Goal: Task Accomplishment & Management: Use online tool/utility

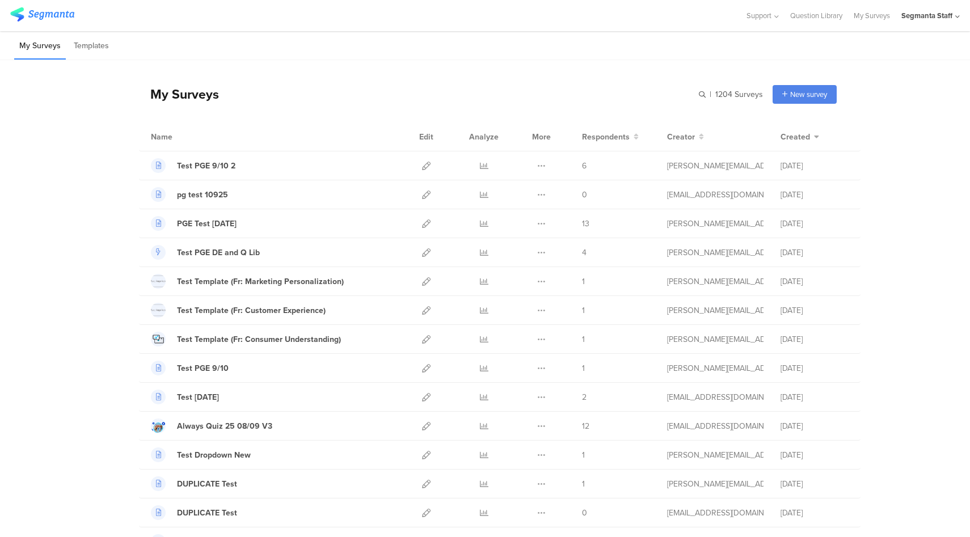
click at [928, 17] on div "Segmanta Staff" at bounding box center [927, 15] width 51 height 11
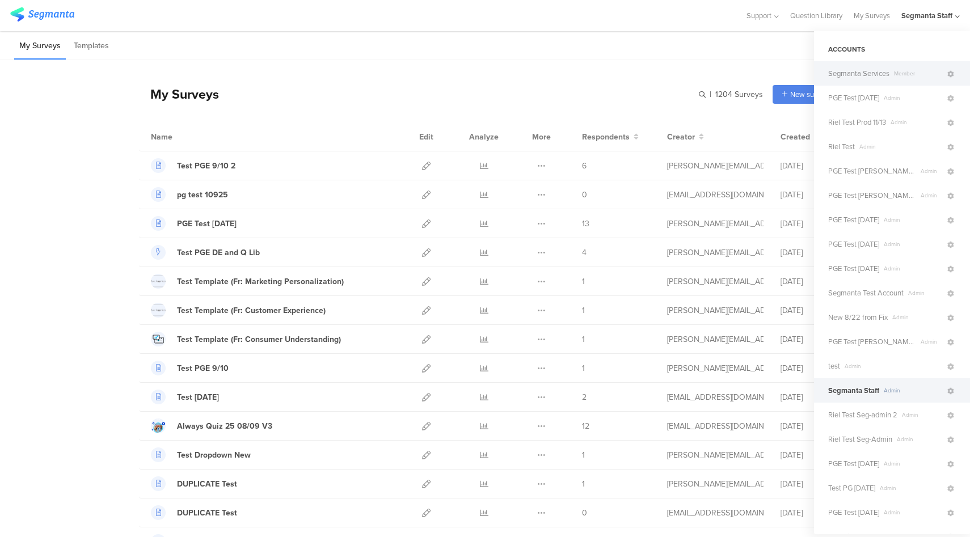
click at [884, 77] on span "Segmanta Services" at bounding box center [858, 73] width 61 height 11
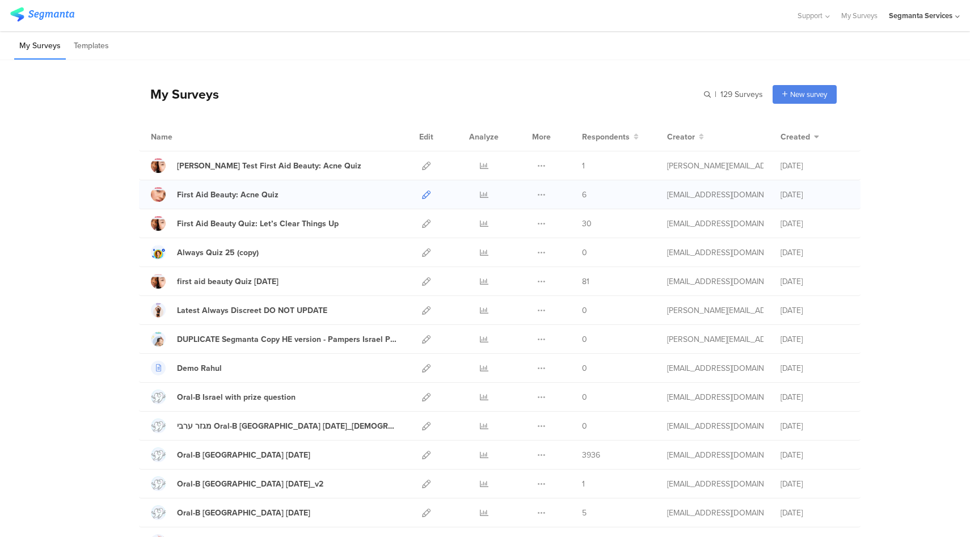
click at [422, 196] on icon at bounding box center [426, 195] width 9 height 9
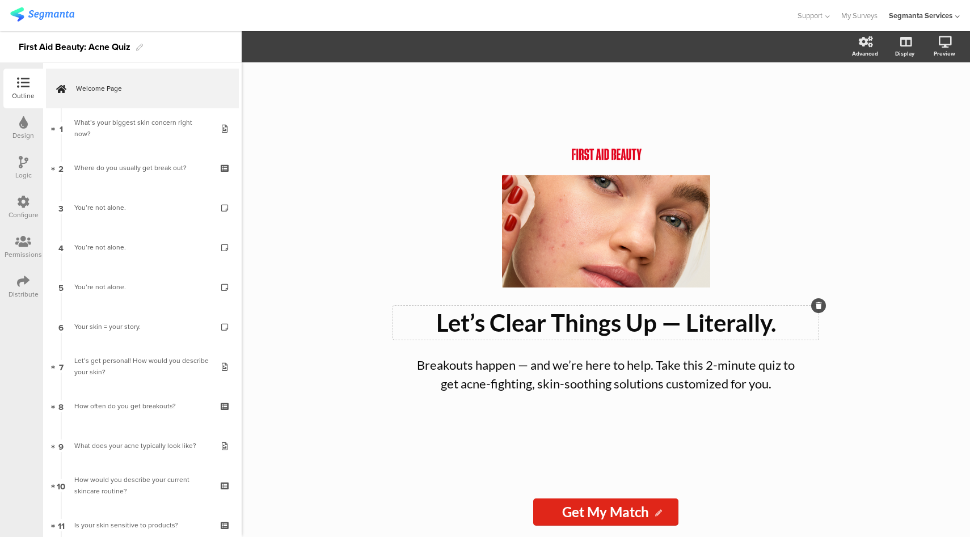
click at [508, 331] on div "Let’s Clear Things Up — Literally. Let’s Clear Things Up — Literally." at bounding box center [606, 323] width 426 height 34
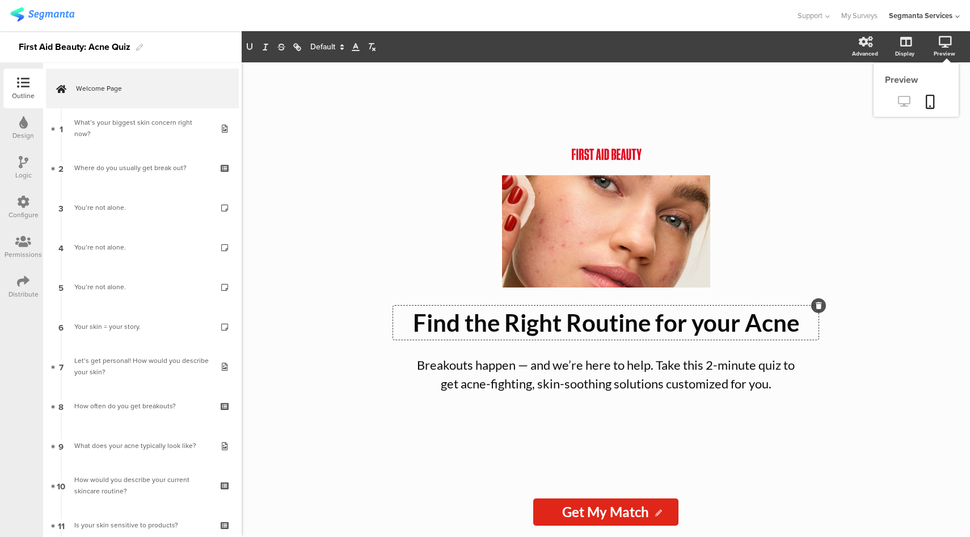
click at [904, 100] on icon at bounding box center [904, 101] width 12 height 11
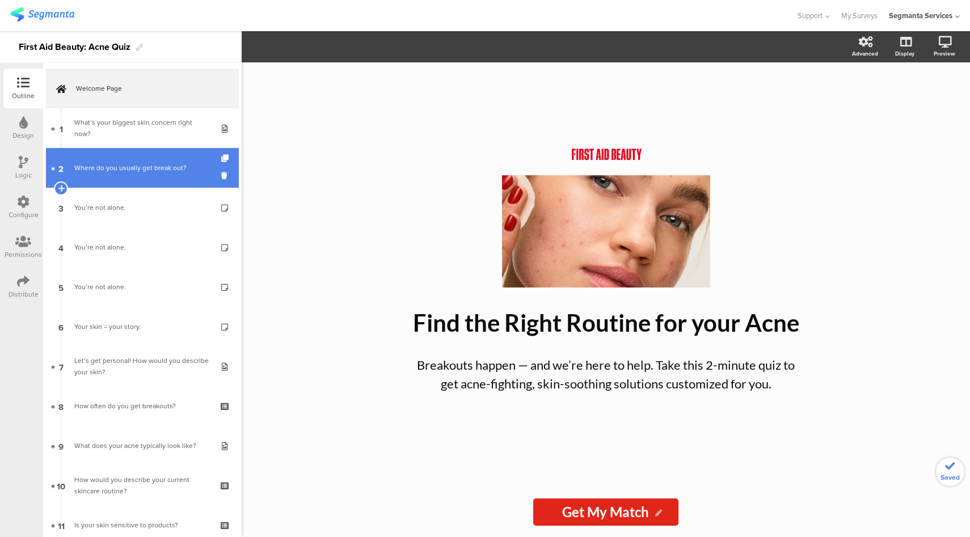
click at [159, 168] on div "Where do you usually get break out?" at bounding box center [142, 167] width 136 height 11
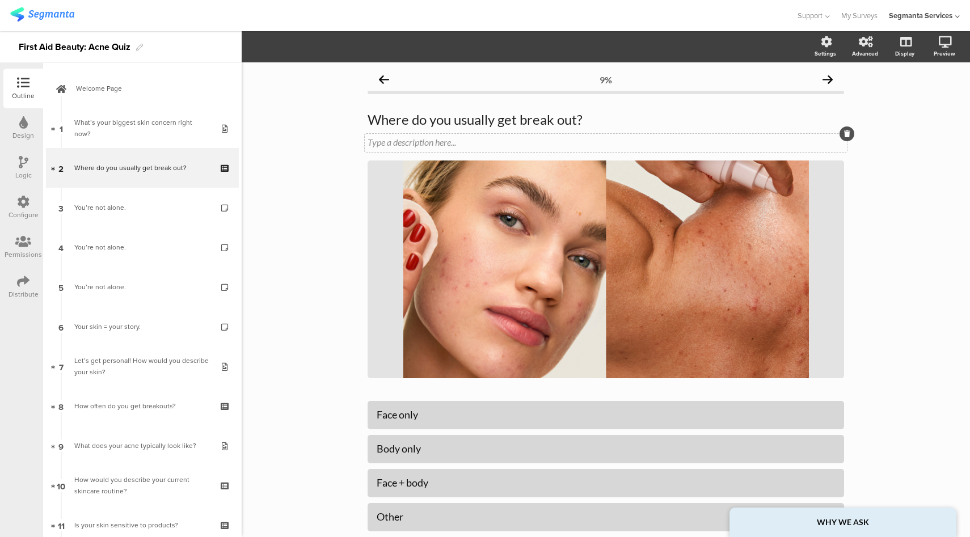
click at [396, 138] on div "Type a description here..." at bounding box center [606, 142] width 477 height 11
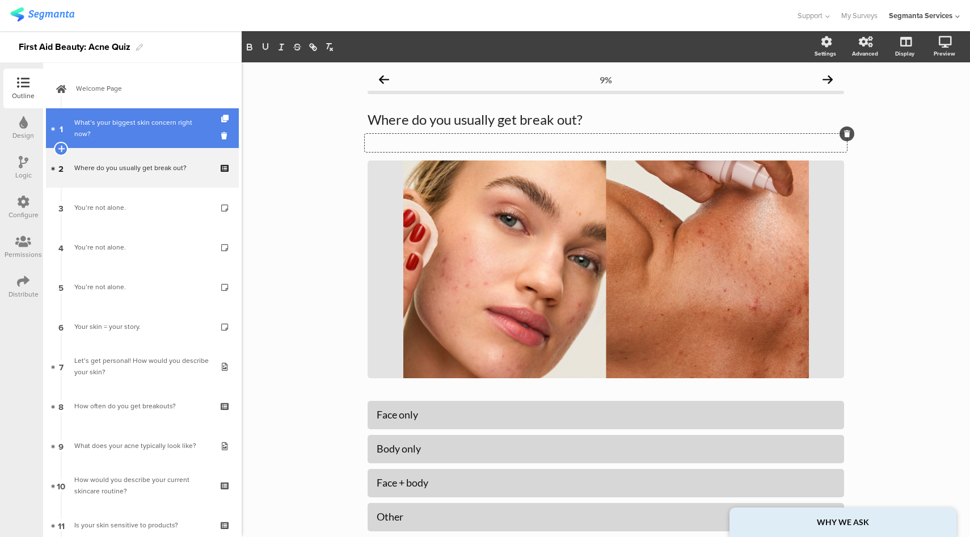
click at [147, 116] on link "1 What’s your biggest skin concern right now?" at bounding box center [142, 128] width 193 height 40
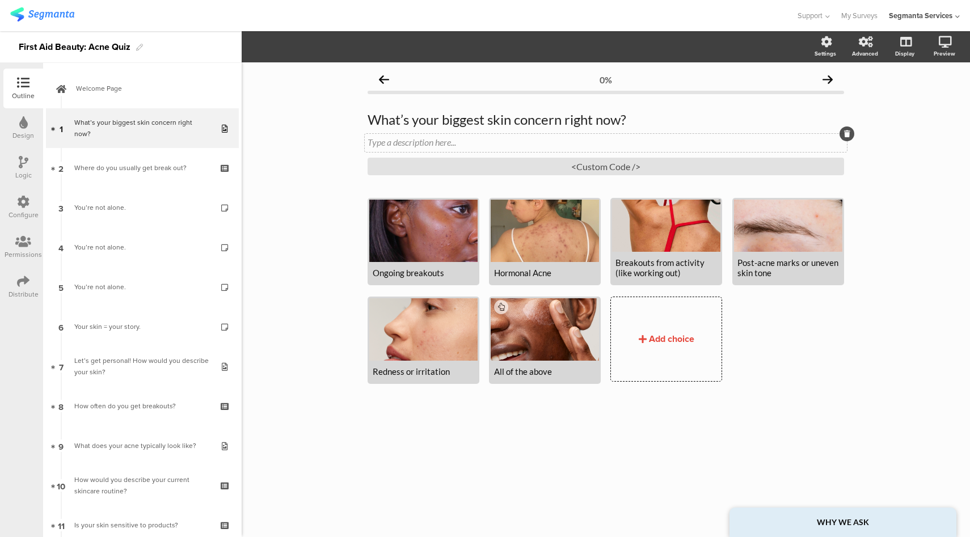
click at [407, 147] on div "Type a description here..." at bounding box center [606, 143] width 482 height 18
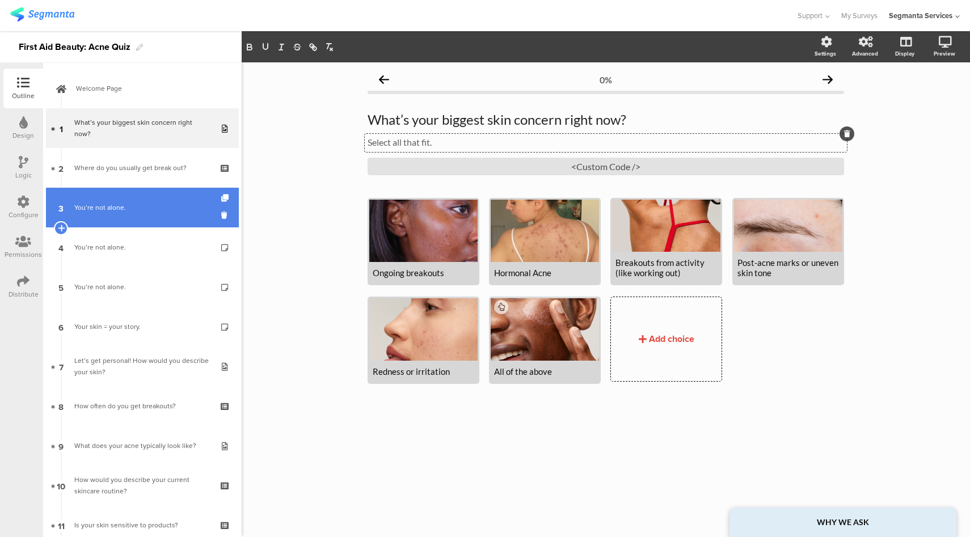
click at [153, 201] on link "3 You’re not alone." at bounding box center [142, 208] width 193 height 40
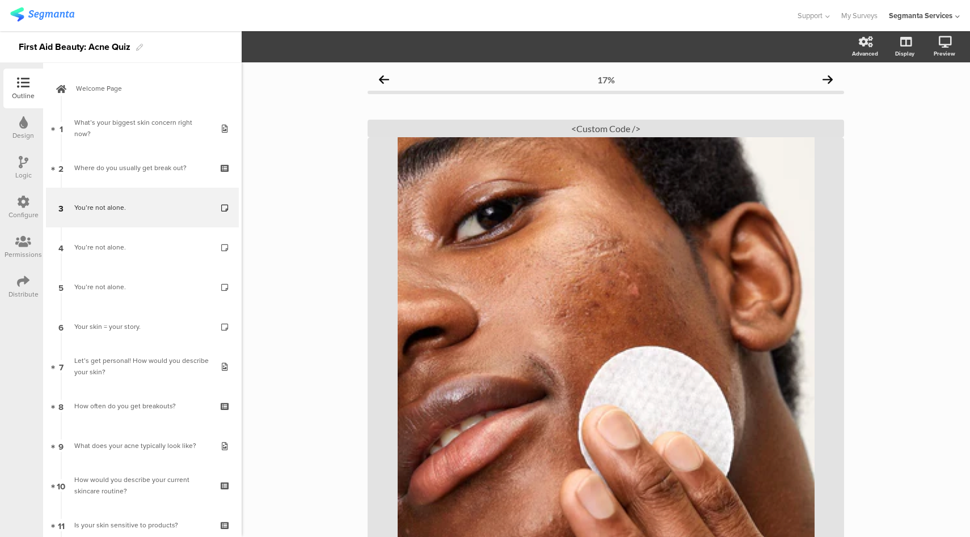
click at [30, 171] on div "Logic" at bounding box center [23, 175] width 16 height 10
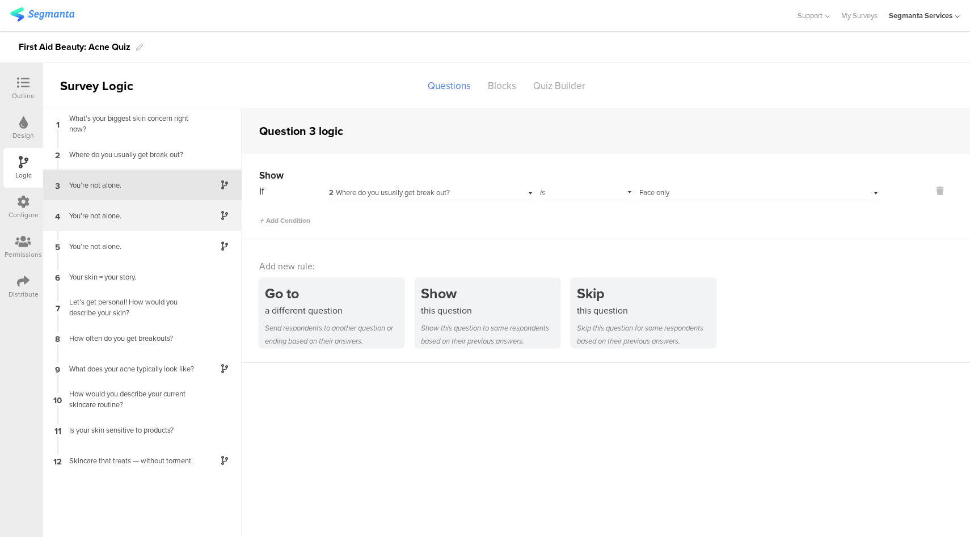
click at [161, 219] on div "You’re not alone." at bounding box center [133, 216] width 142 height 11
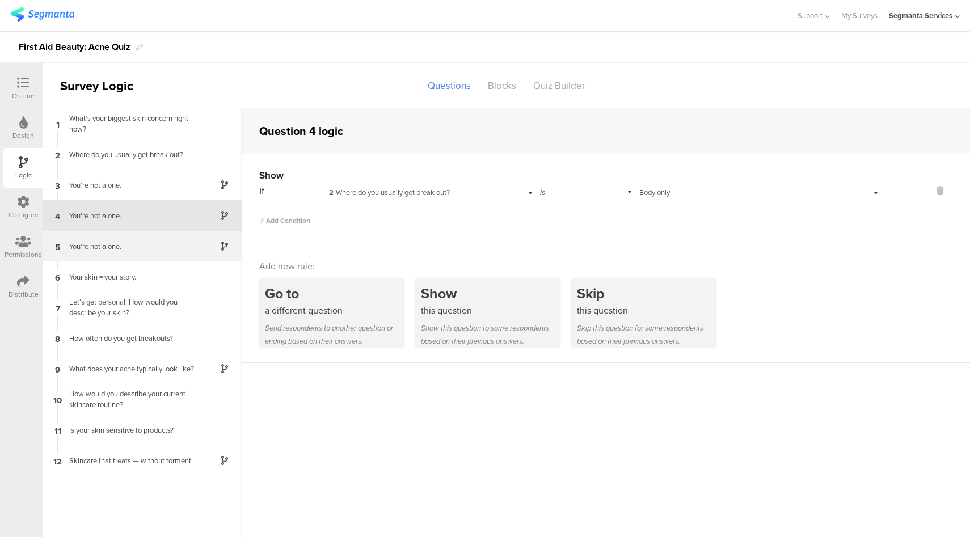
click at [151, 248] on div "You’re not alone." at bounding box center [133, 246] width 142 height 11
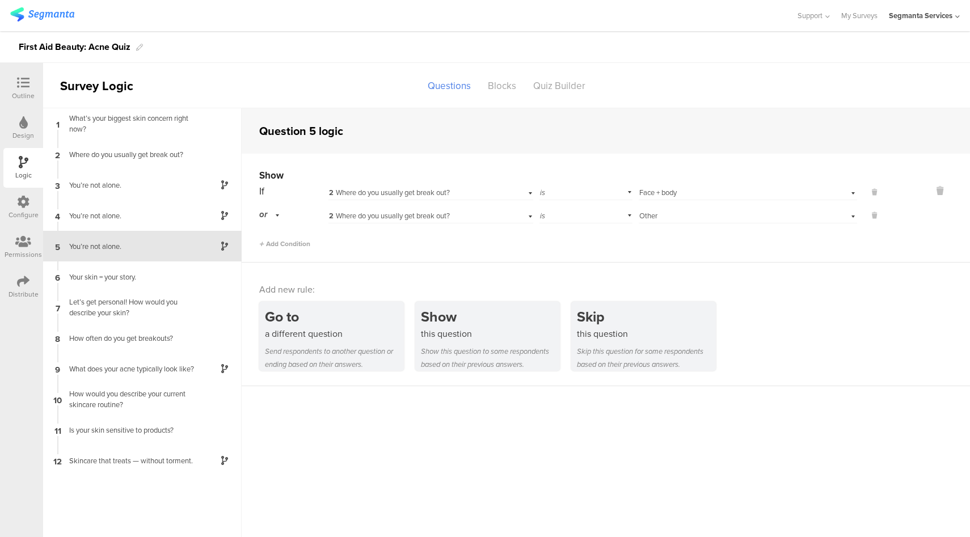
click at [17, 83] on icon at bounding box center [23, 83] width 12 height 12
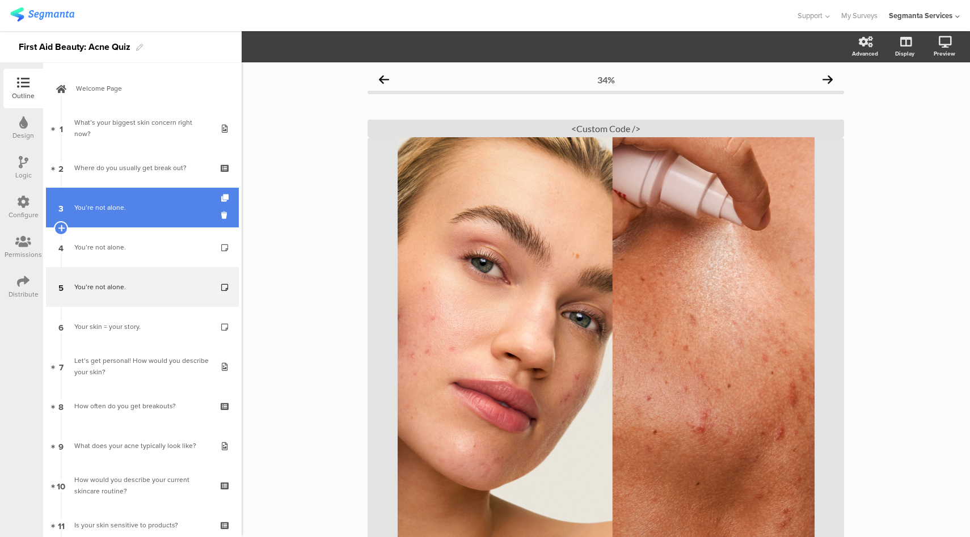
click at [154, 212] on div "You’re not alone." at bounding box center [142, 207] width 136 height 11
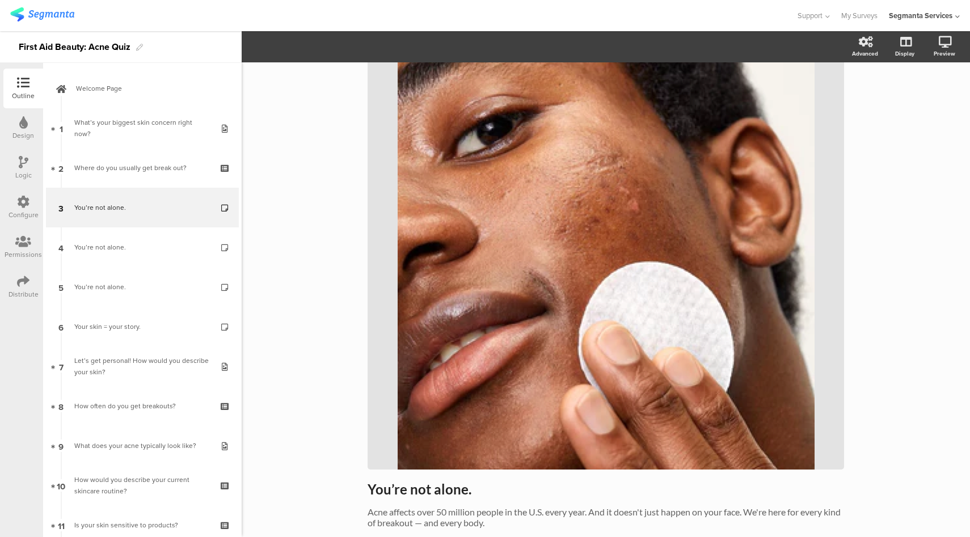
scroll to position [144, 0]
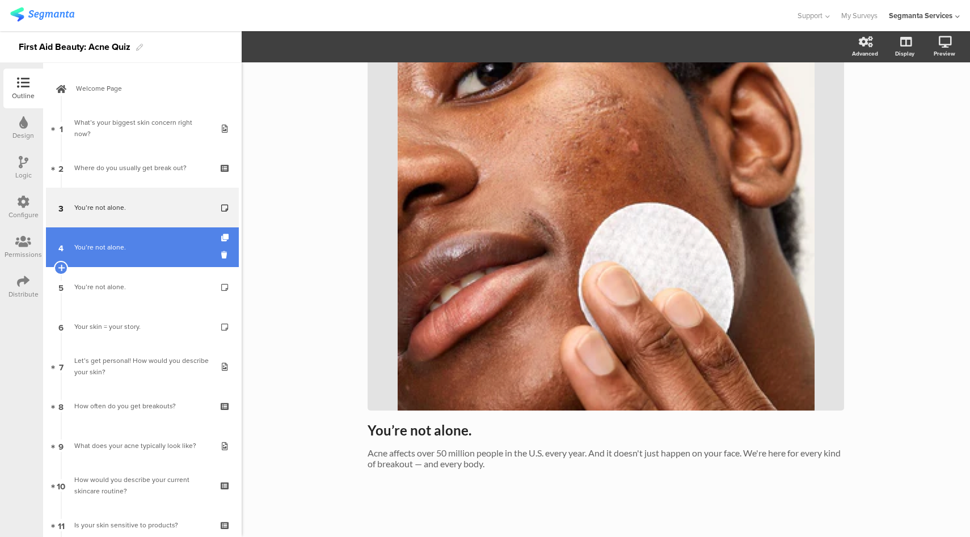
click at [161, 246] on div "You’re not alone." at bounding box center [142, 247] width 136 height 11
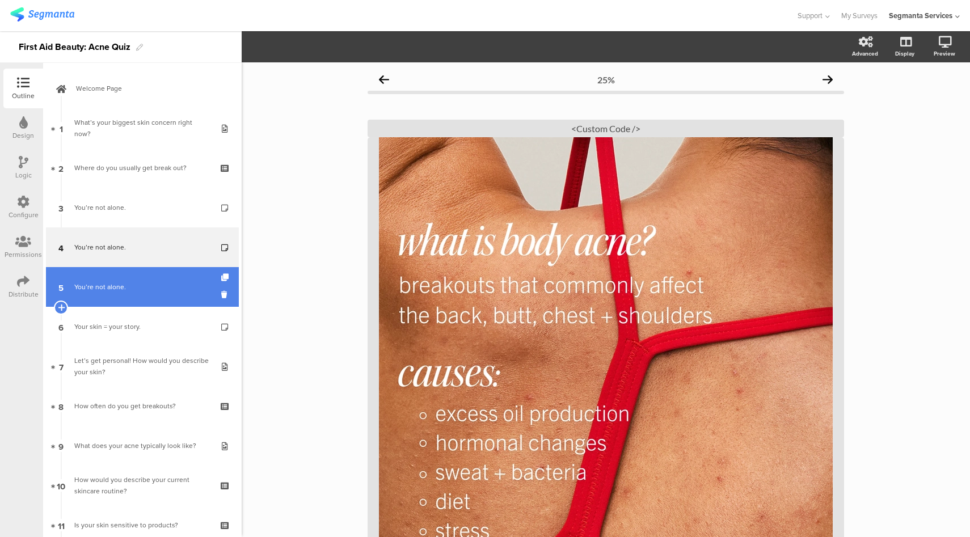
click at [162, 288] on div "You’re not alone." at bounding box center [142, 286] width 136 height 11
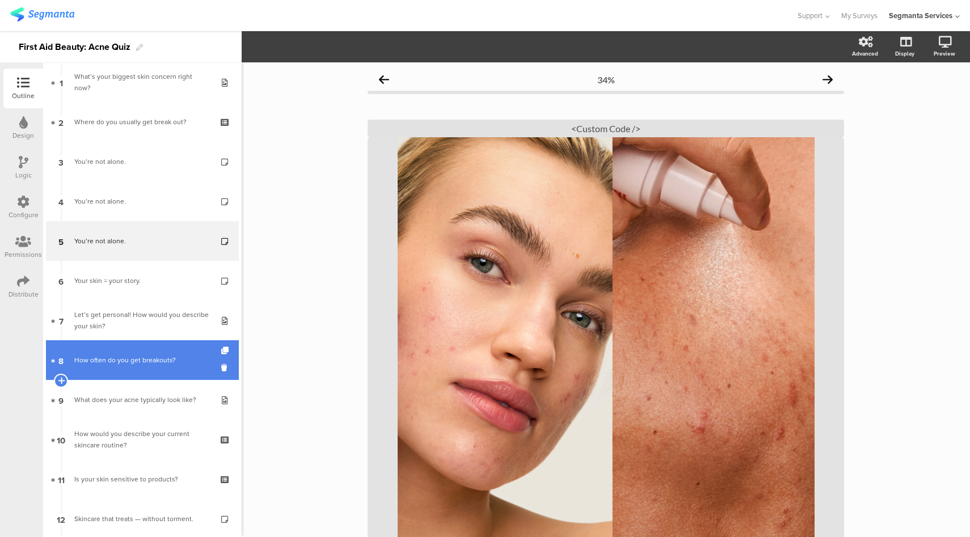
scroll to position [90, 0]
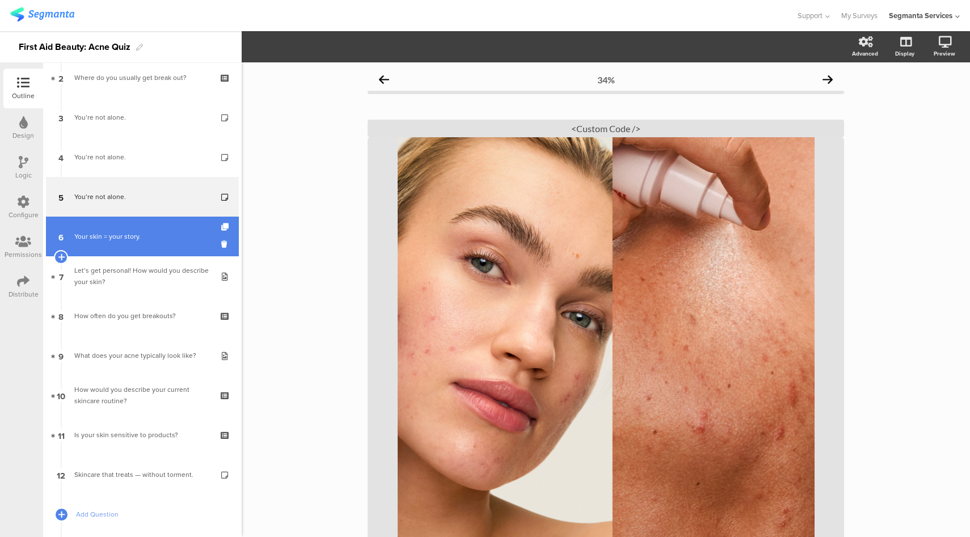
click at [166, 247] on link "6 Your skin = your story." at bounding box center [142, 237] width 193 height 40
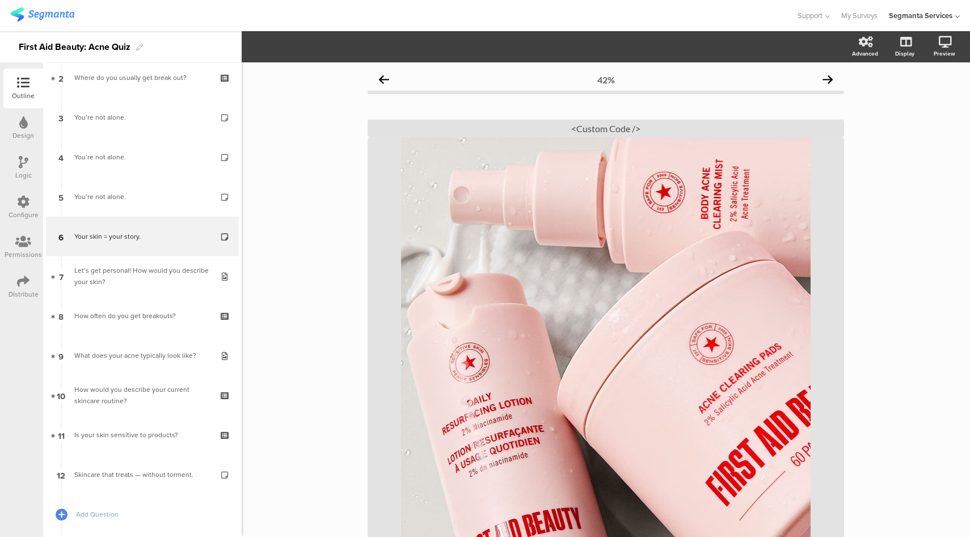
click at [25, 133] on div "Design" at bounding box center [23, 136] width 22 height 10
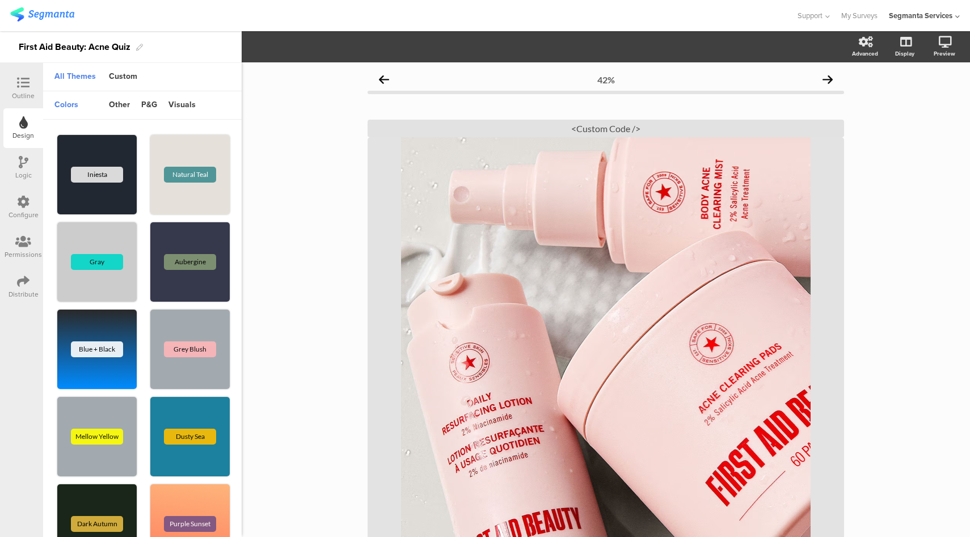
click at [23, 74] on div "Outline" at bounding box center [23, 89] width 40 height 40
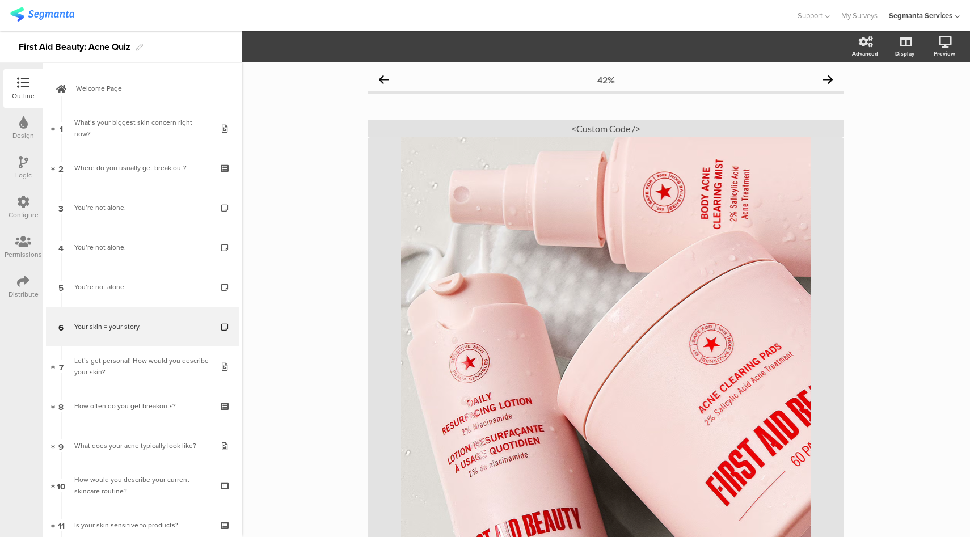
scroll to position [27, 0]
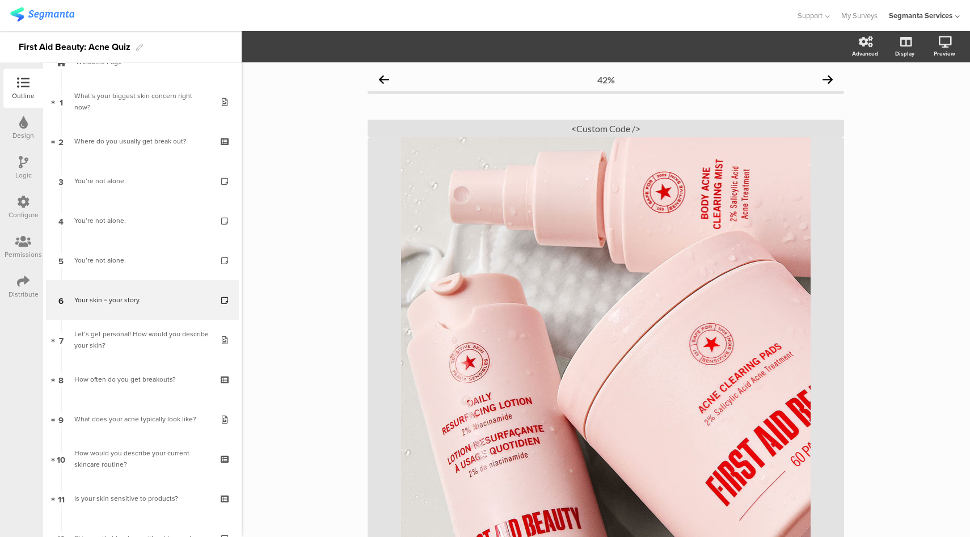
click at [28, 298] on div "Distribute" at bounding box center [24, 294] width 30 height 10
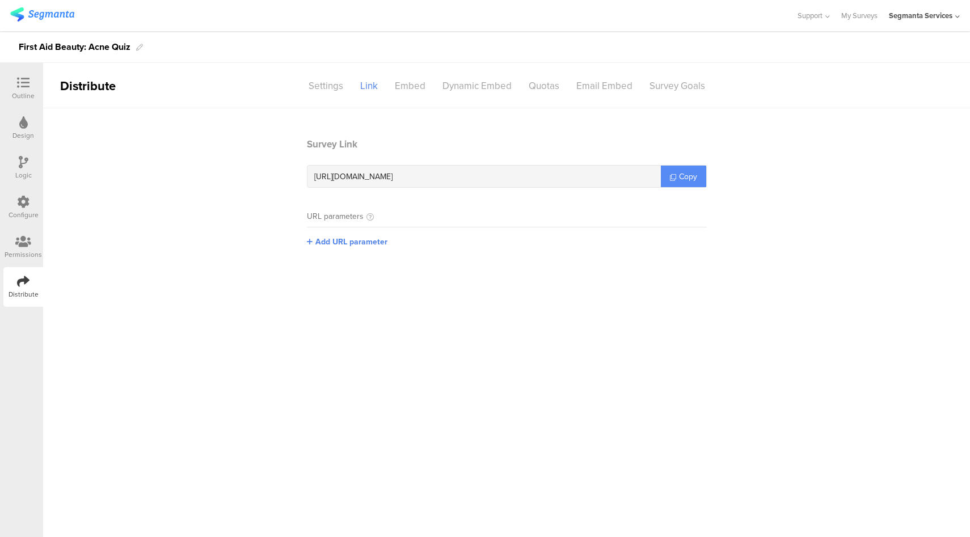
click at [687, 176] on span "Copy" at bounding box center [688, 177] width 18 height 12
click at [26, 90] on div at bounding box center [23, 84] width 23 height 14
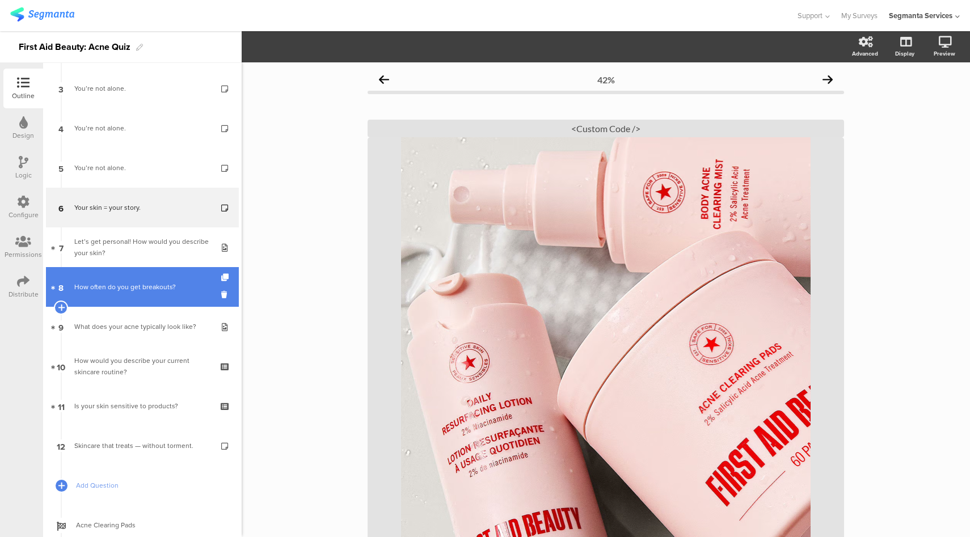
scroll to position [119, 0]
click at [170, 284] on div "How often do you get breakouts?" at bounding box center [142, 286] width 136 height 11
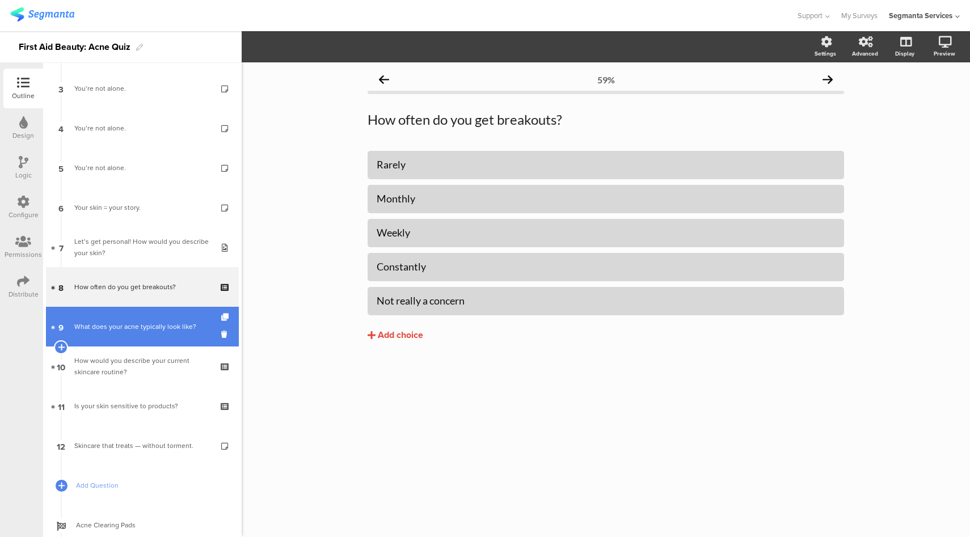
click at [163, 332] on link "9 What does your acne typically look like?" at bounding box center [142, 327] width 193 height 40
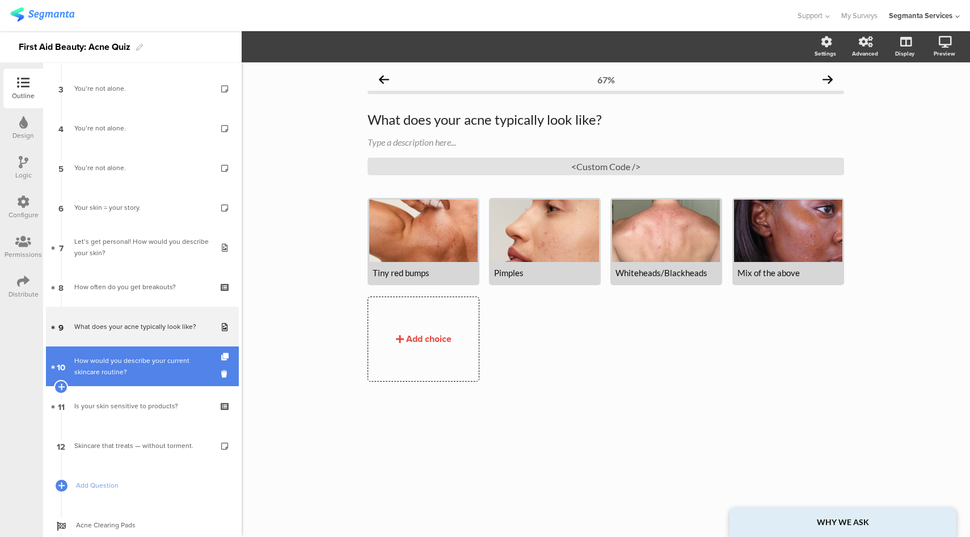
click at [154, 372] on div "How would you describe your current skincare routine?" at bounding box center [142, 366] width 136 height 23
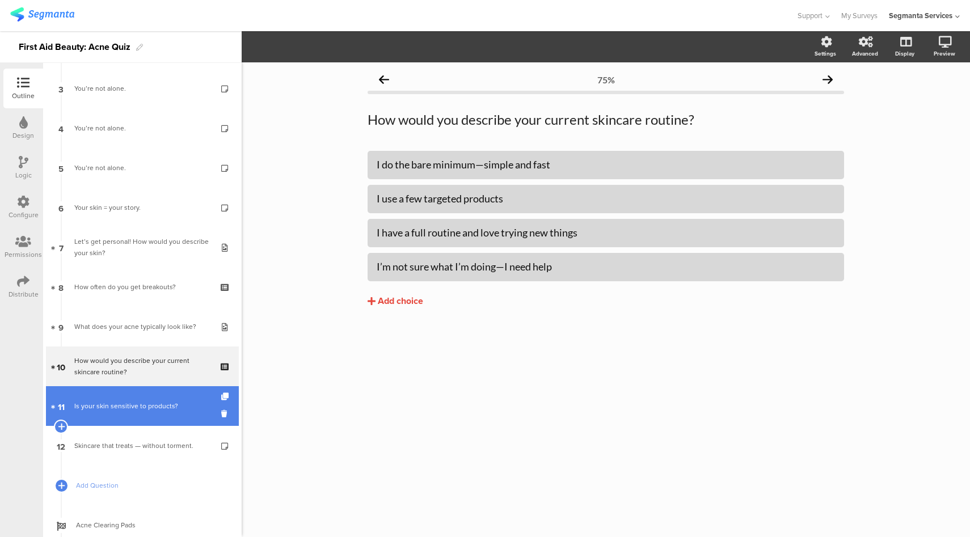
click at [146, 405] on div "Is your skin sensitive to products?" at bounding box center [142, 406] width 136 height 11
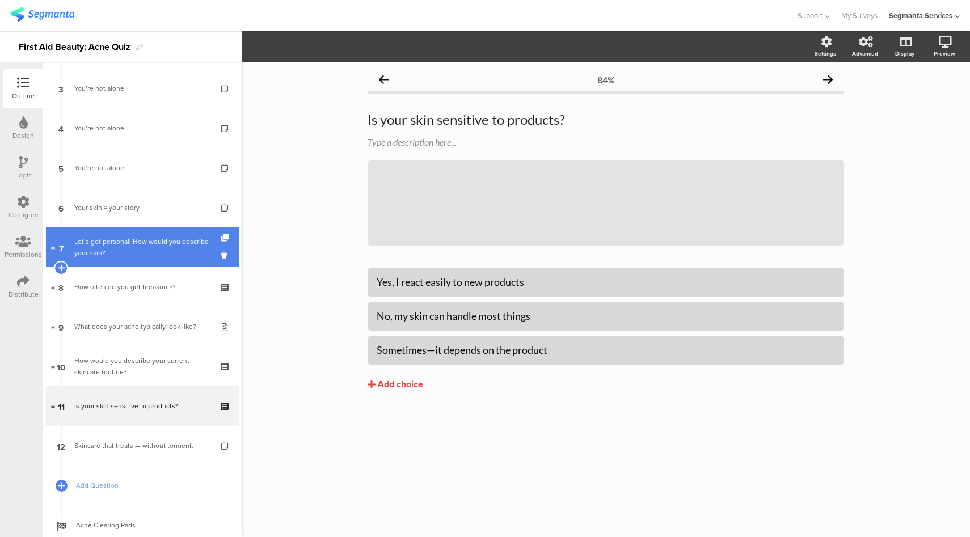
click at [148, 252] on div "Let’s get personal! How would you describe your skin?" at bounding box center [142, 247] width 136 height 23
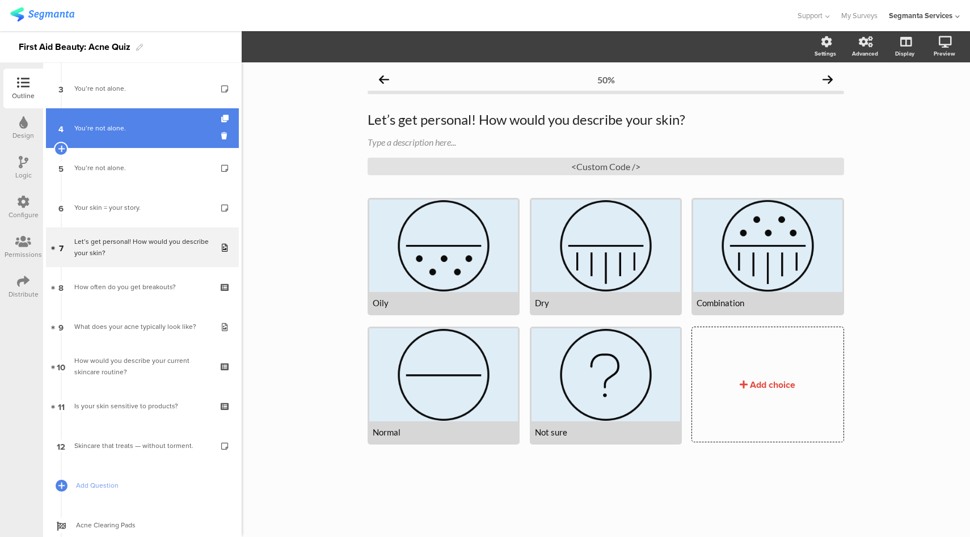
click at [152, 131] on div "You’re not alone." at bounding box center [142, 128] width 136 height 11
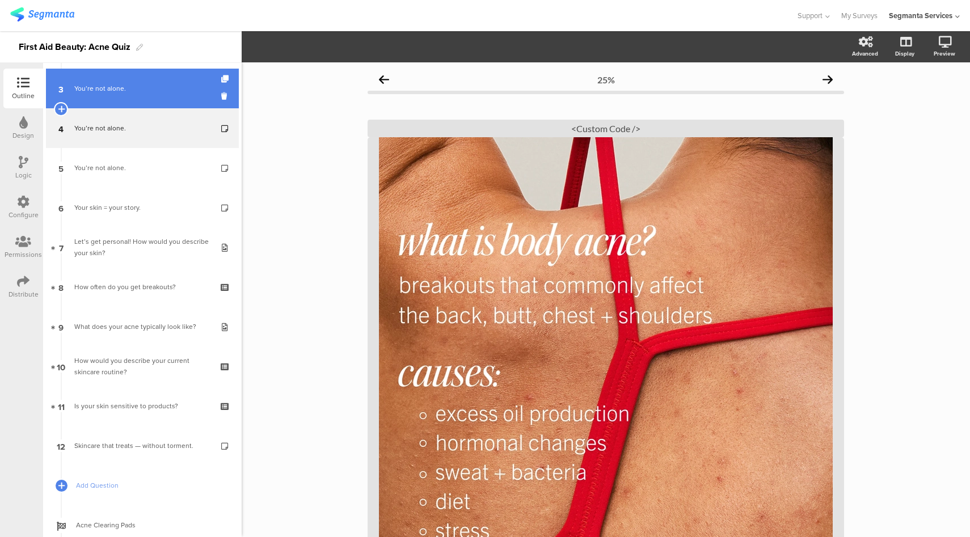
click at [148, 94] on link "3 You’re not alone." at bounding box center [142, 89] width 193 height 40
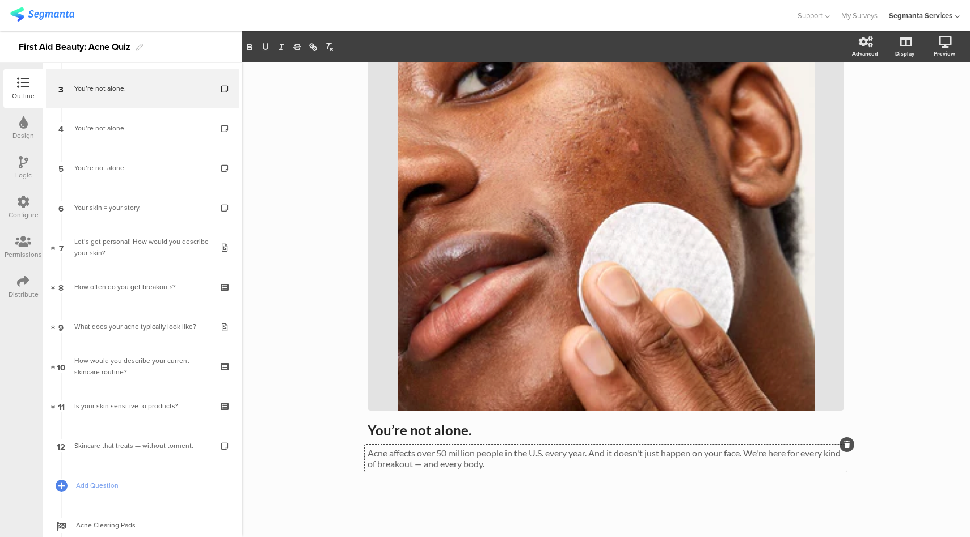
scroll to position [122, 0]
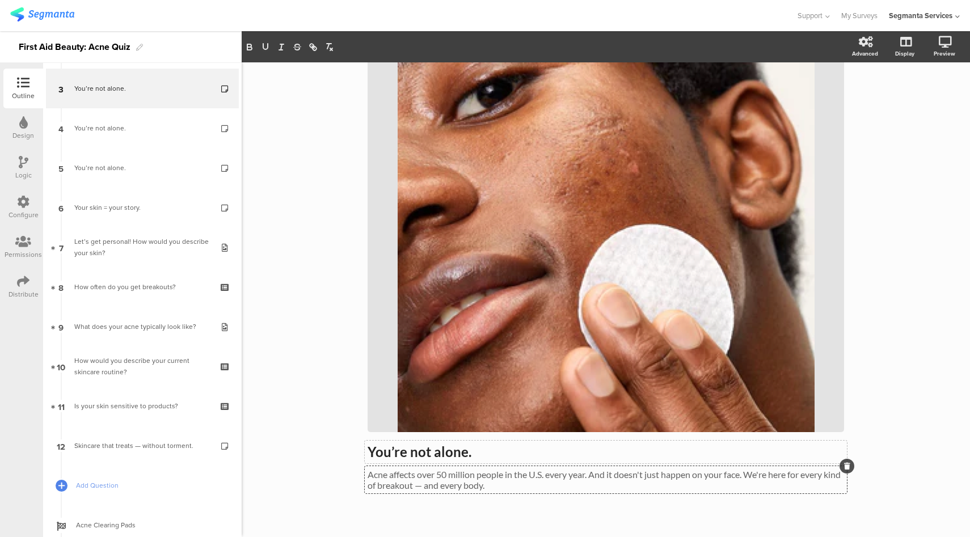
drag, startPoint x: 512, startPoint y: 465, endPoint x: 365, endPoint y: 459, distance: 146.5
click at [368, 459] on span "You’re not alone. You’re not alone. Acne affects over 50 million people in the …" at bounding box center [606, 467] width 477 height 47
click at [465, 478] on p "Acne affects over 50 million people in the U.S. every year. And it doesn't just…" at bounding box center [606, 480] width 477 height 22
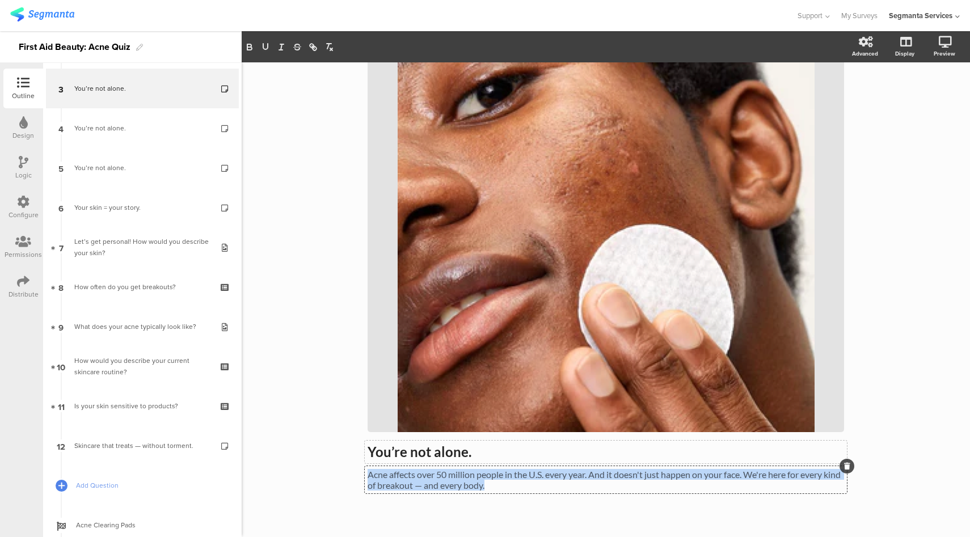
copy p "Acne affects over 50 million people in the U.S. every year. And it doesn't just…"
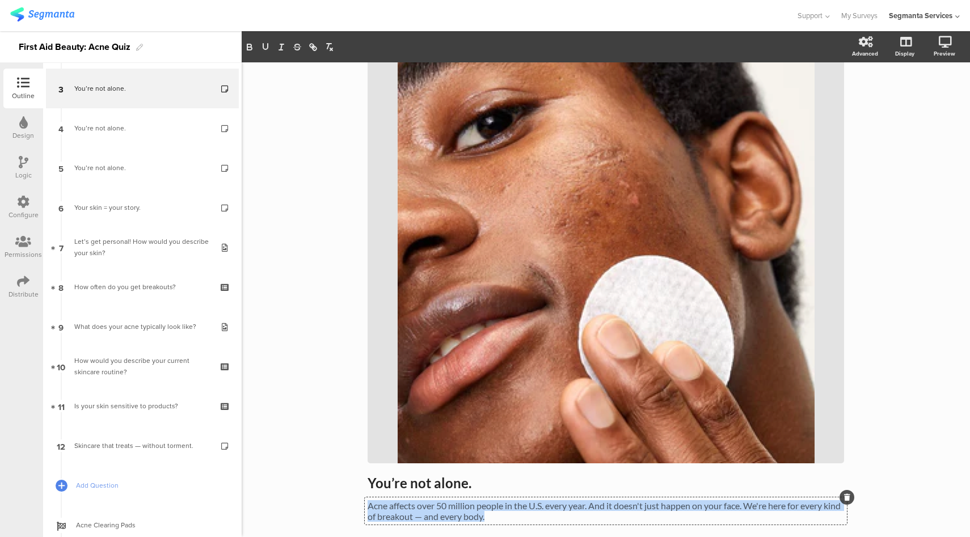
scroll to position [144, 0]
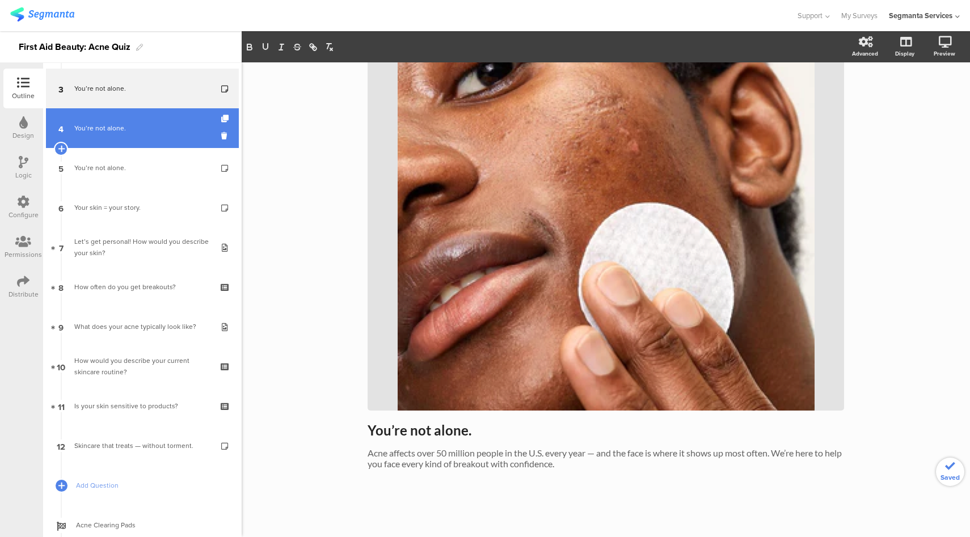
click at [146, 134] on link "4 You’re not alone." at bounding box center [142, 128] width 193 height 40
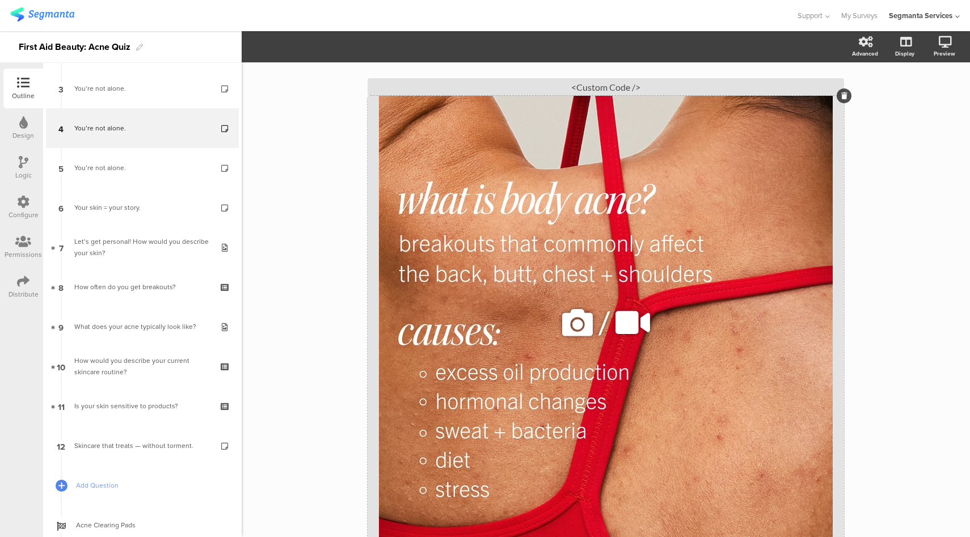
scroll to position [181, 0]
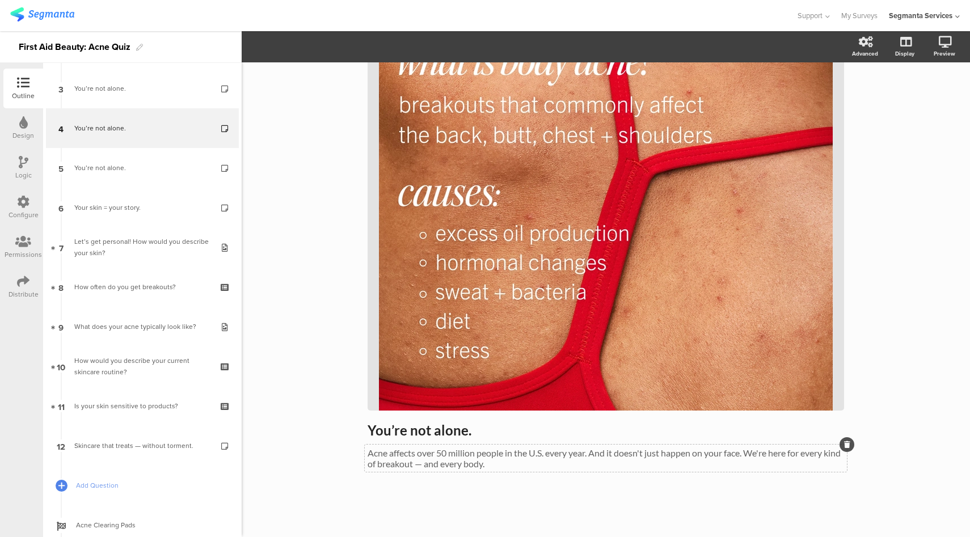
click at [491, 456] on p "Acne affects over 50 million people in the U.S. every year. And it doesn't just…" at bounding box center [606, 459] width 477 height 22
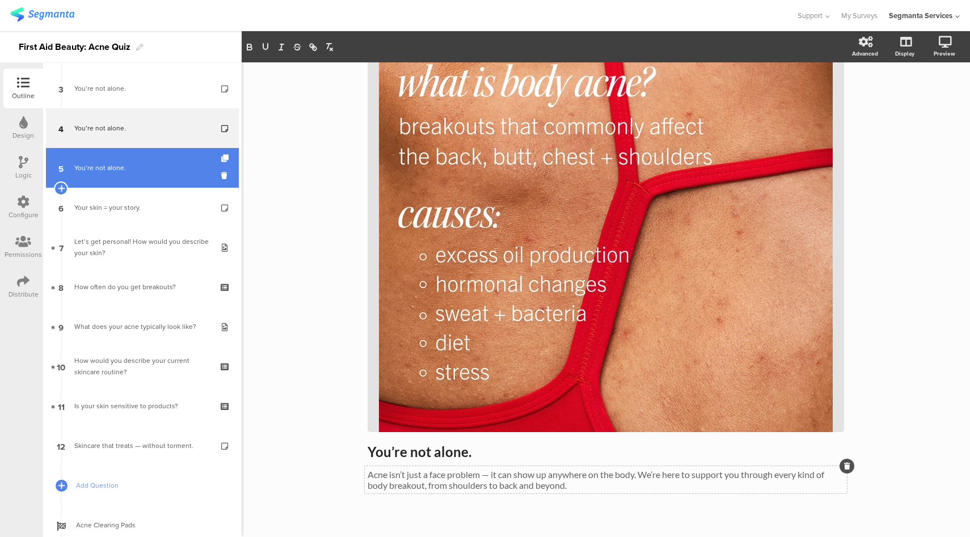
click at [137, 182] on link "5 You’re not alone." at bounding box center [142, 168] width 193 height 40
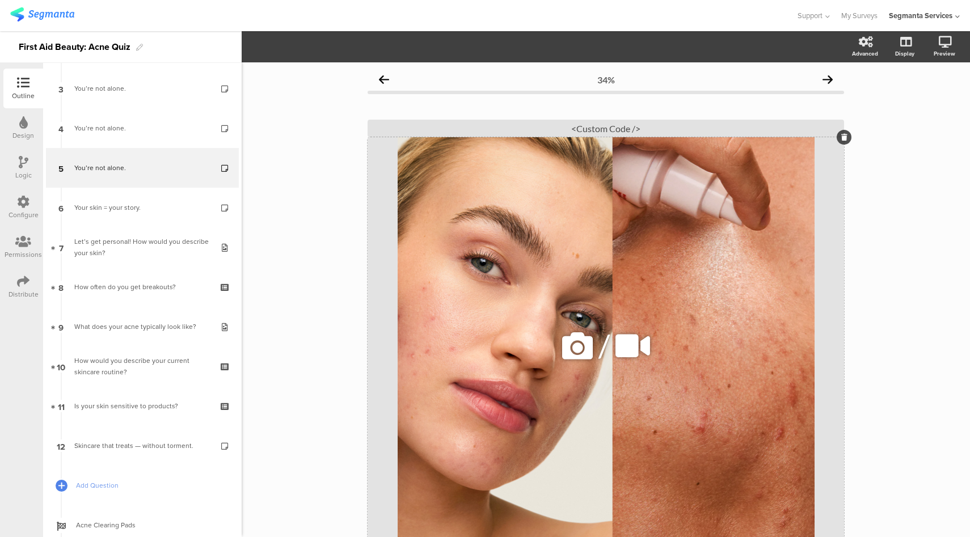
scroll to position [144, 0]
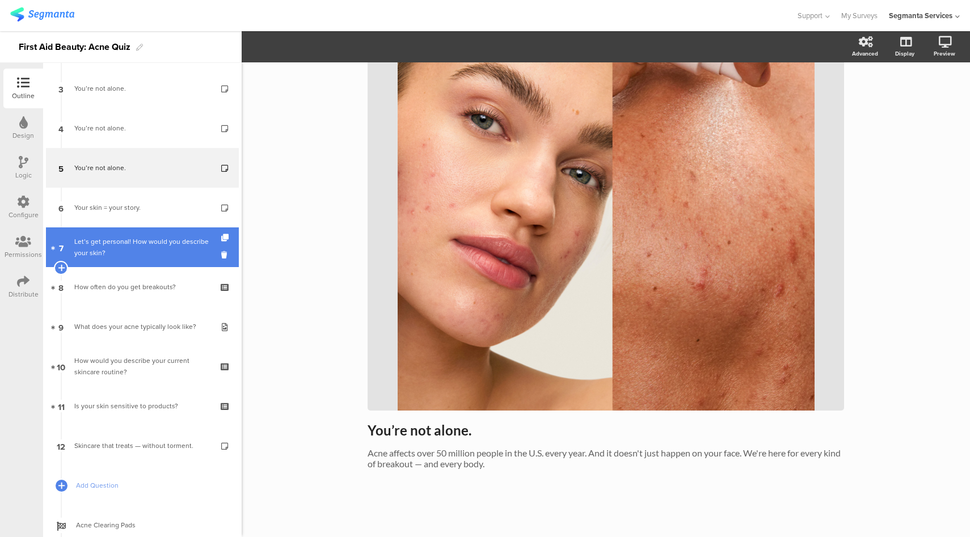
click at [151, 241] on div "Let’s get personal! How would you describe your skin?" at bounding box center [142, 247] width 136 height 23
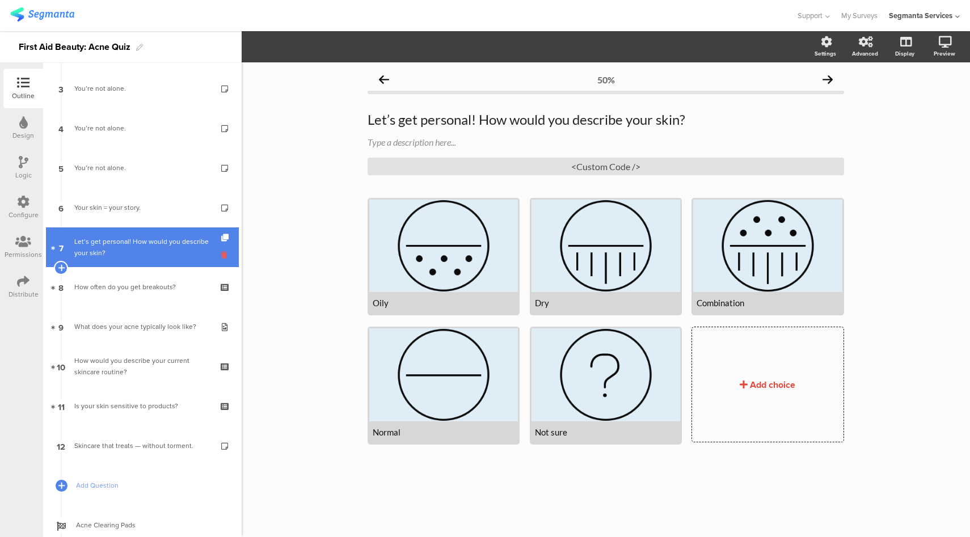
click at [221, 255] on icon at bounding box center [226, 255] width 10 height 11
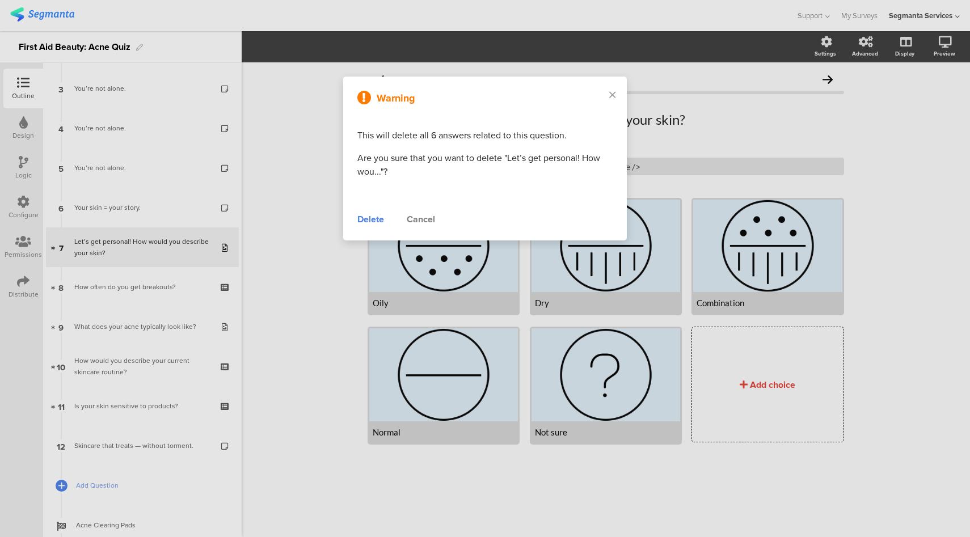
click at [361, 220] on div "Delete" at bounding box center [370, 220] width 27 height 14
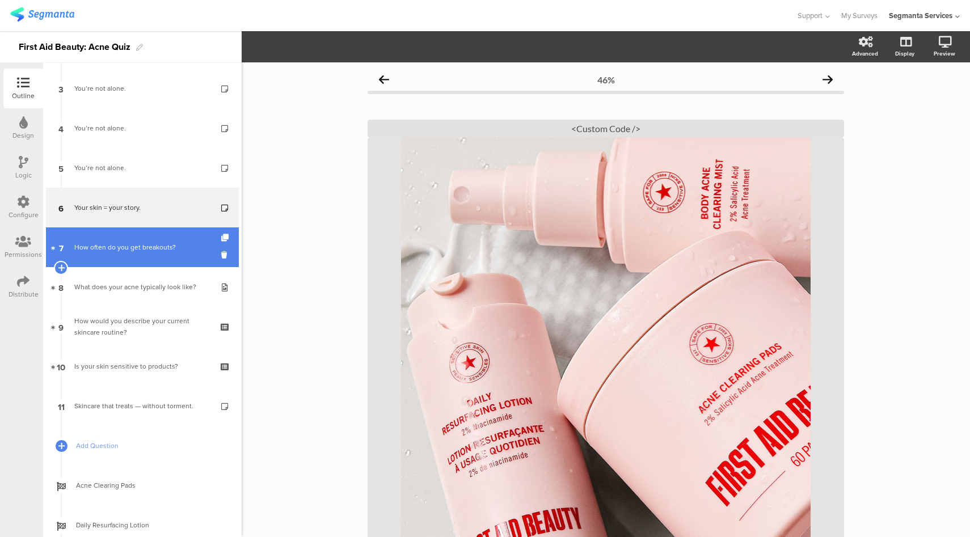
click at [157, 242] on div "How often do you get breakouts?" at bounding box center [142, 247] width 136 height 11
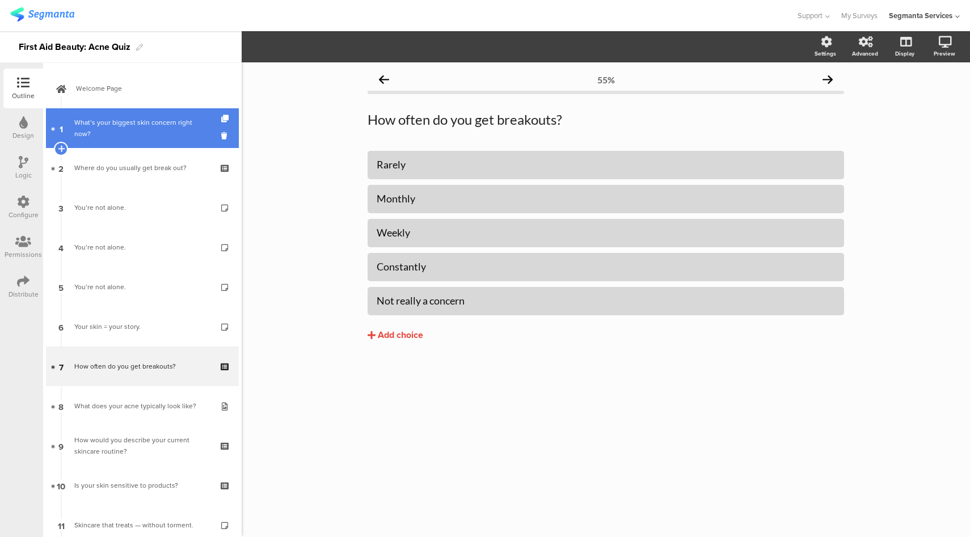
click at [155, 133] on div "What’s your biggest skin concern right now?" at bounding box center [142, 128] width 136 height 23
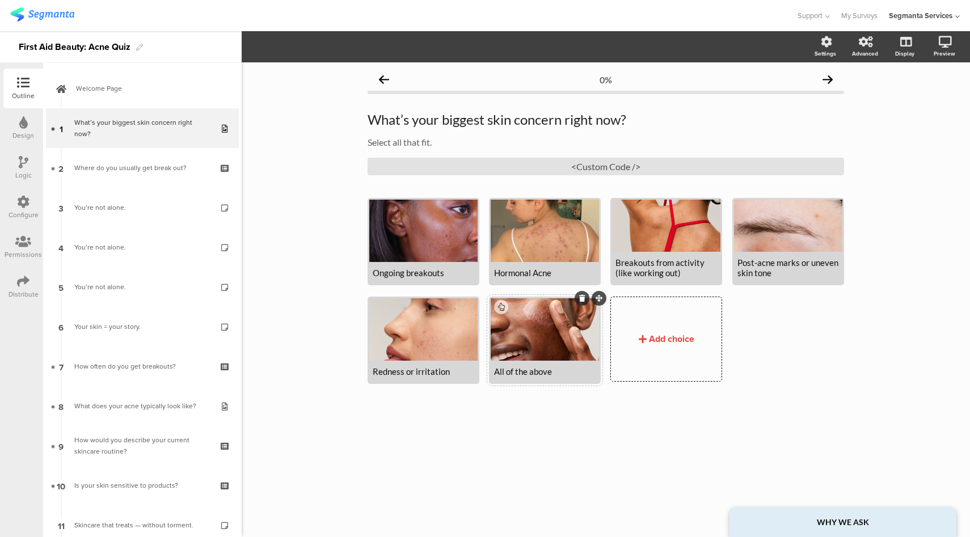
click at [526, 323] on div at bounding box center [545, 329] width 108 height 62
click at [363, 49] on span "Choice options" at bounding box center [334, 46] width 61 height 13
click at [554, 17] on div at bounding box center [398, 15] width 776 height 19
click at [643, 270] on div "Breakouts from activity (like working out)" at bounding box center [667, 268] width 102 height 20
drag, startPoint x: 705, startPoint y: 276, endPoint x: 617, endPoint y: 265, distance: 88.6
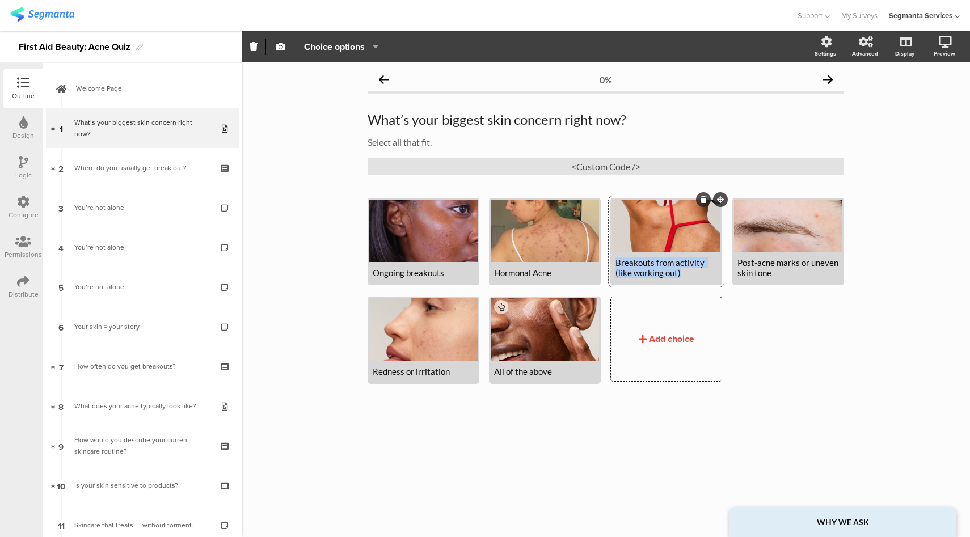
click at [617, 265] on div "Breakouts from activity (like working out)" at bounding box center [667, 268] width 102 height 20
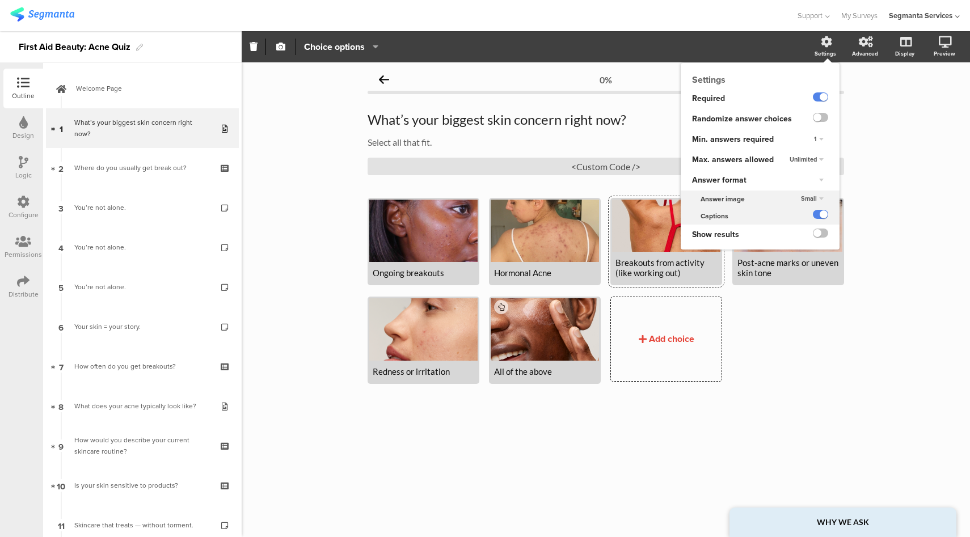
click at [823, 198] on div "Small" at bounding box center [813, 199] width 32 height 14
click at [804, 222] on div "Medium" at bounding box center [802, 222] width 67 height 12
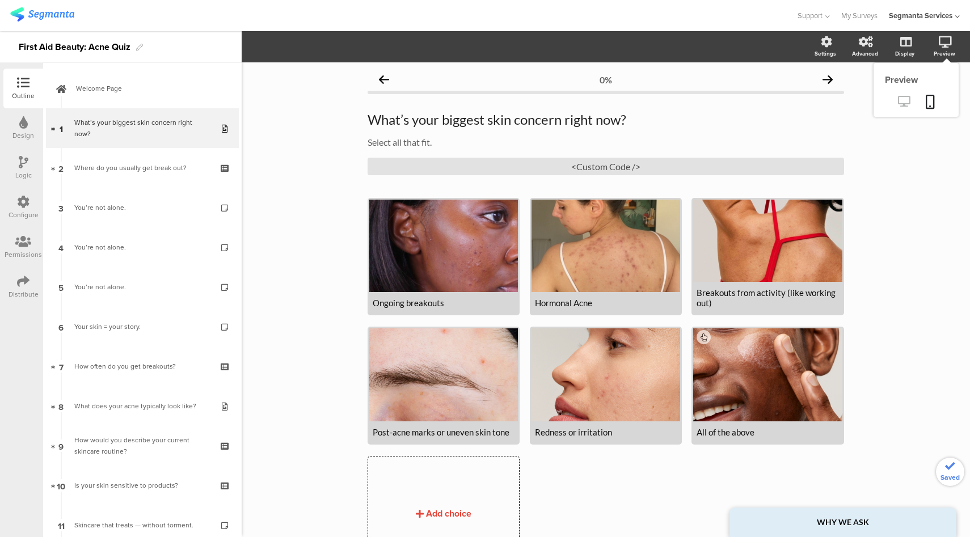
click at [898, 103] on icon at bounding box center [904, 101] width 12 height 11
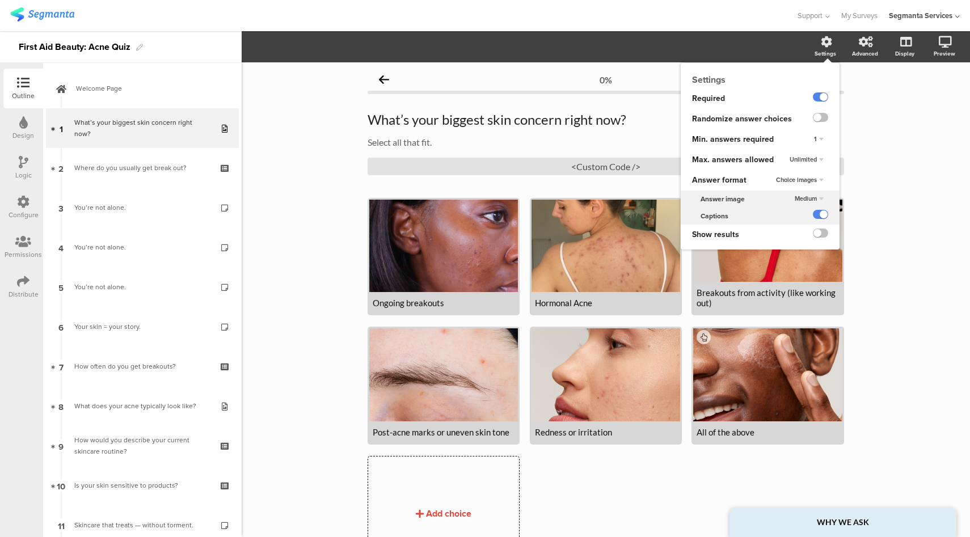
click at [806, 197] on span "Medium" at bounding box center [806, 198] width 22 height 9
click at [792, 233] on div "Large" at bounding box center [802, 234] width 67 height 12
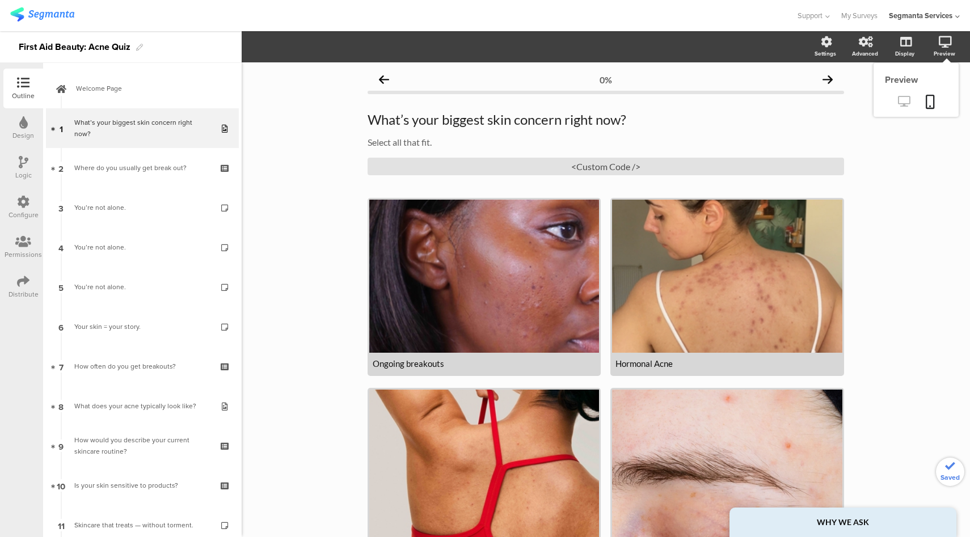
click at [898, 104] on icon at bounding box center [904, 101] width 12 height 11
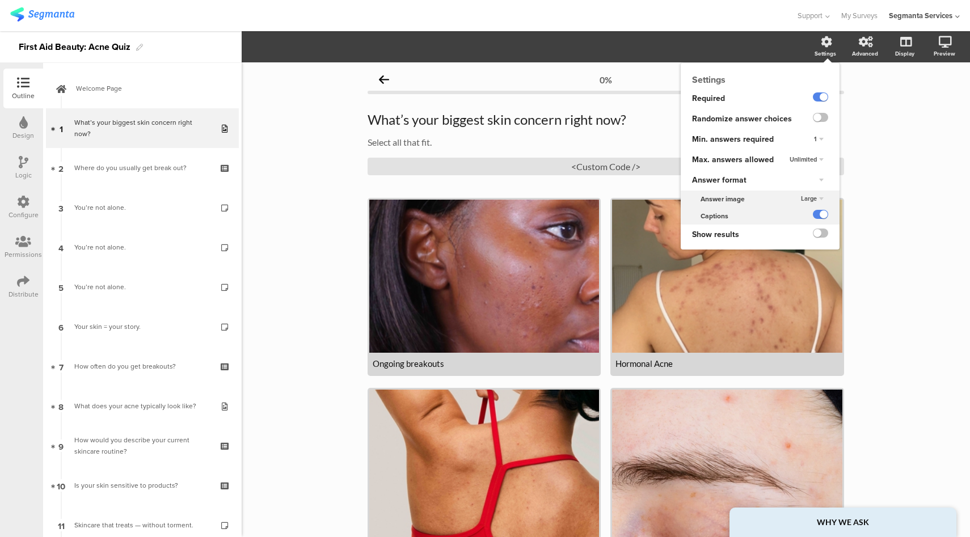
click at [801, 198] on span "Large" at bounding box center [809, 198] width 16 height 9
click at [798, 205] on div "Small" at bounding box center [802, 210] width 67 height 12
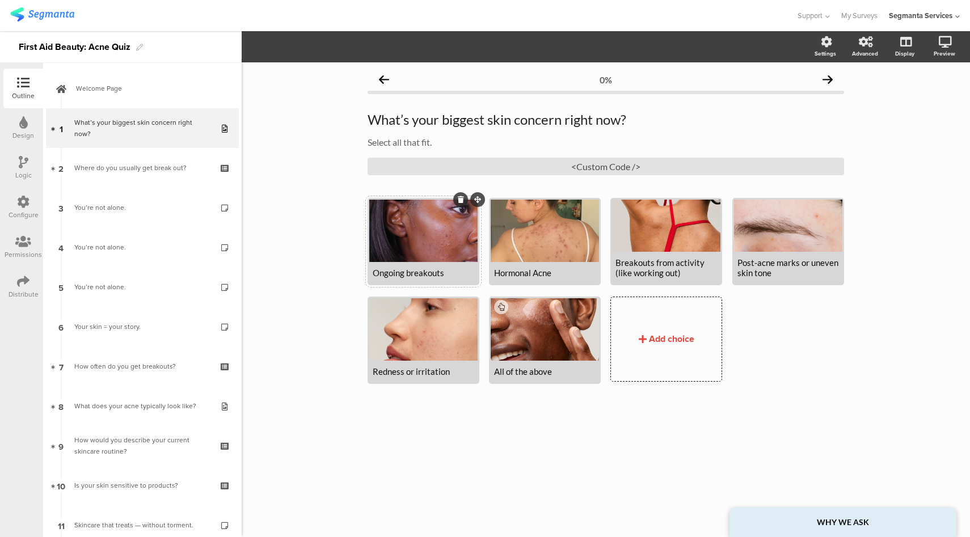
click at [444, 222] on div at bounding box center [423, 231] width 108 height 62
click at [322, 55] on section "Set image or Upload Pin in place Exclusive answer Allow commenting Choice optio…" at bounding box center [606, 46] width 729 height 31
click at [350, 28] on div "Support Help Center Live Chat My Surveys Segmanta Services ACCOUNTS Segmanta Se…" at bounding box center [485, 15] width 950 height 31
click at [342, 52] on section "Settings Advanced Display Preview" at bounding box center [606, 46] width 729 height 31
click at [298, 183] on div "0% What’s your biggest skin concern right now? What’s your biggest skin concern…" at bounding box center [606, 299] width 729 height 475
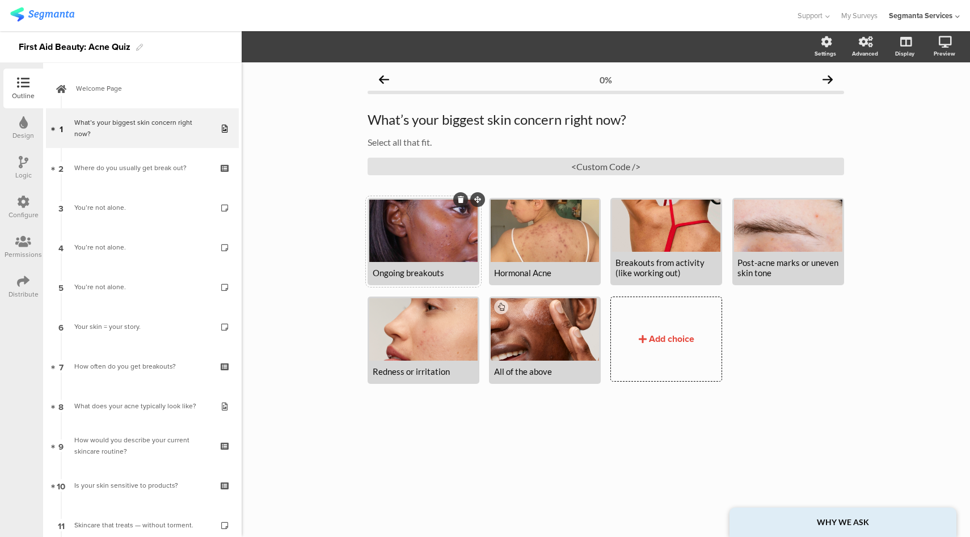
click at [430, 238] on div at bounding box center [423, 231] width 108 height 62
click at [282, 48] on icon "button" at bounding box center [280, 46] width 9 height 9
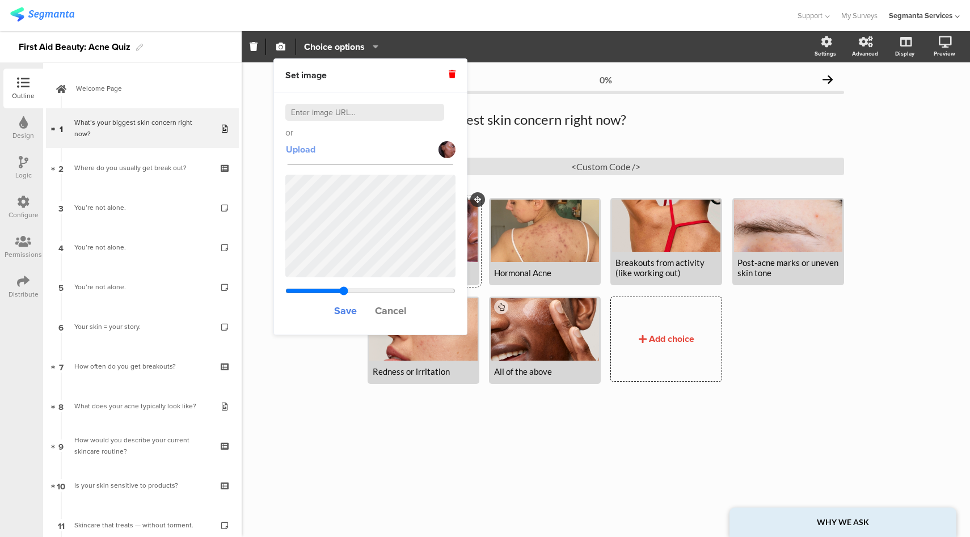
click at [308, 151] on span "Upload" at bounding box center [301, 149] width 30 height 13
type input "0.4"
click at [343, 311] on span "Save" at bounding box center [345, 311] width 23 height 15
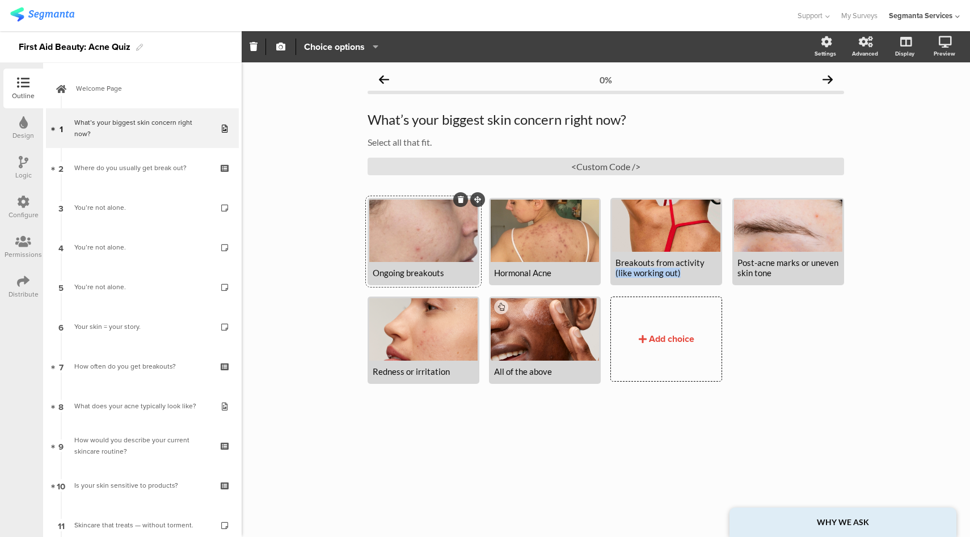
drag, startPoint x: 684, startPoint y: 273, endPoint x: 610, endPoint y: 276, distance: 73.8
click at [610, 276] on div "Ongoing breakouts Hormonal Acne" at bounding box center [611, 296] width 486 height 197
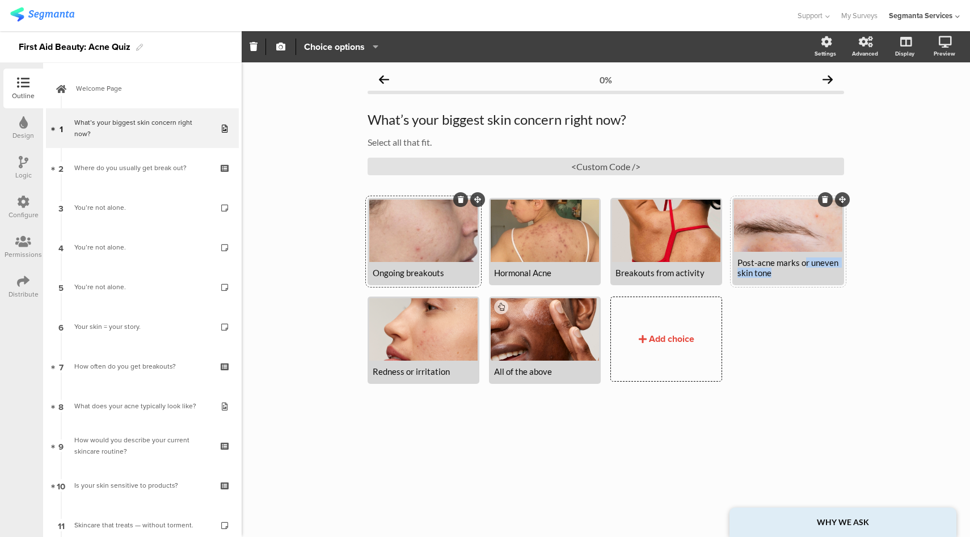
drag, startPoint x: 803, startPoint y: 274, endPoint x: 803, endPoint y: 266, distance: 8.0
click at [803, 266] on div "Post-acne marks or uneven skin tone" at bounding box center [789, 268] width 102 height 20
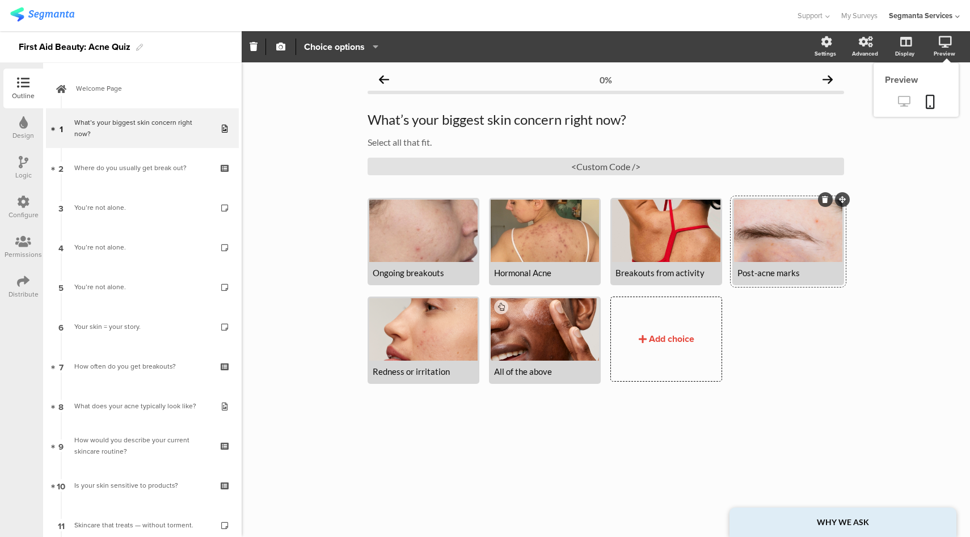
click at [900, 108] on link at bounding box center [904, 102] width 28 height 19
click at [656, 240] on div at bounding box center [666, 231] width 108 height 62
click at [285, 46] on span "button" at bounding box center [281, 47] width 14 height 10
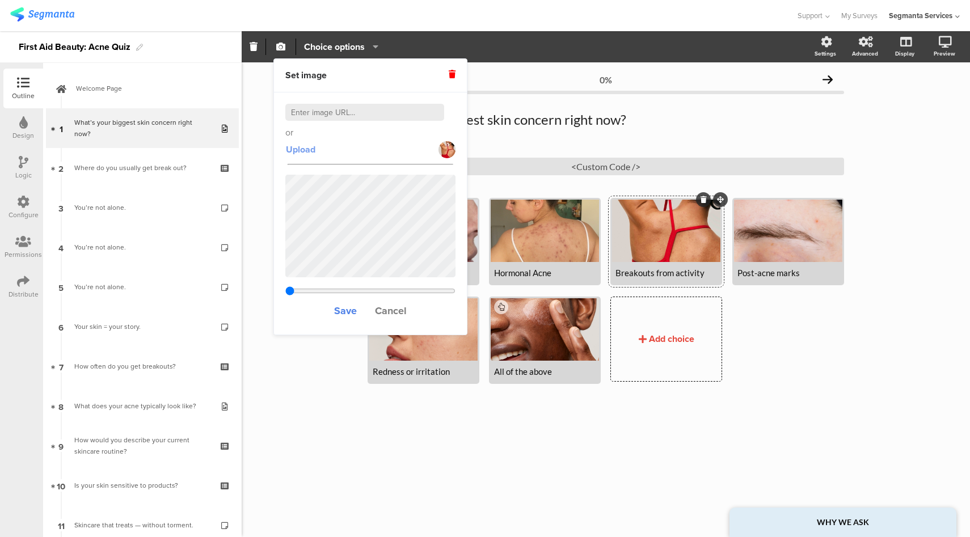
click at [306, 148] on span "Upload" at bounding box center [301, 149] width 30 height 13
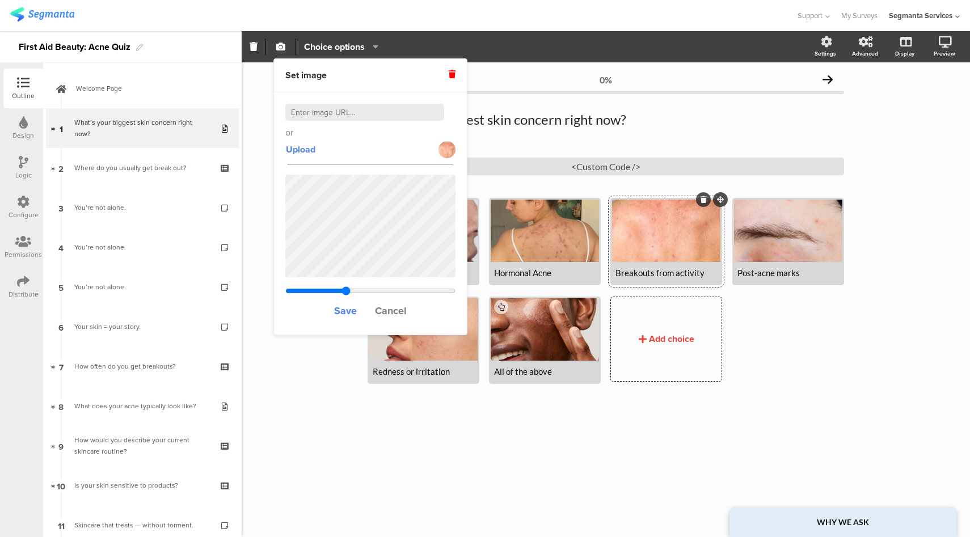
type input "0.41"
click at [346, 287] on input "range" at bounding box center [370, 291] width 170 height 9
click at [351, 310] on span "Save" at bounding box center [345, 311] width 23 height 15
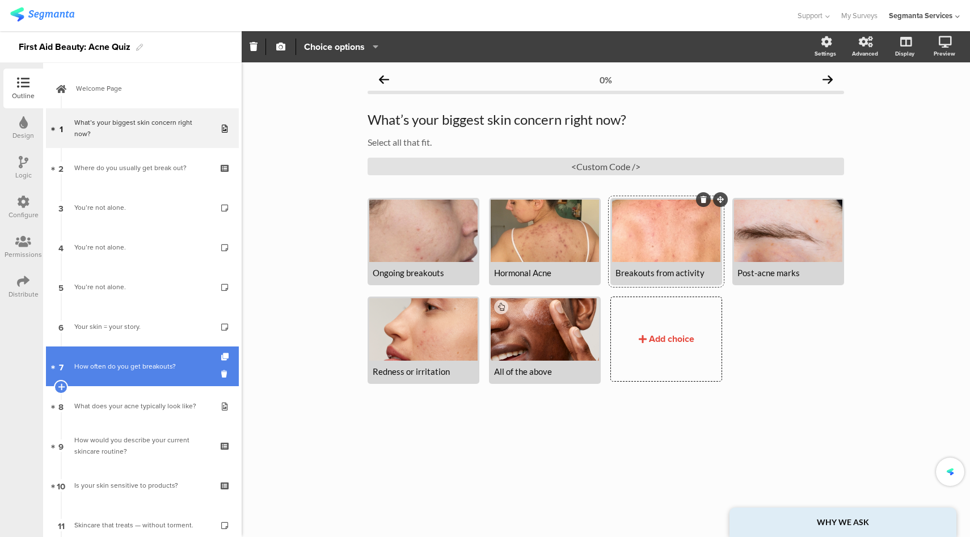
click at [135, 364] on div "How often do you get breakouts?" at bounding box center [142, 366] width 136 height 11
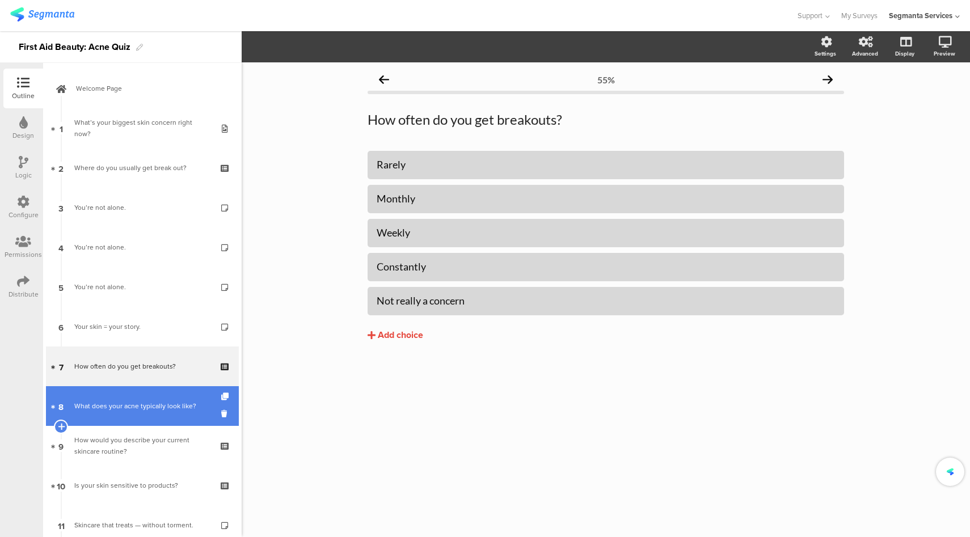
click at [127, 411] on div "What does your acne typically look like?" at bounding box center [142, 406] width 136 height 11
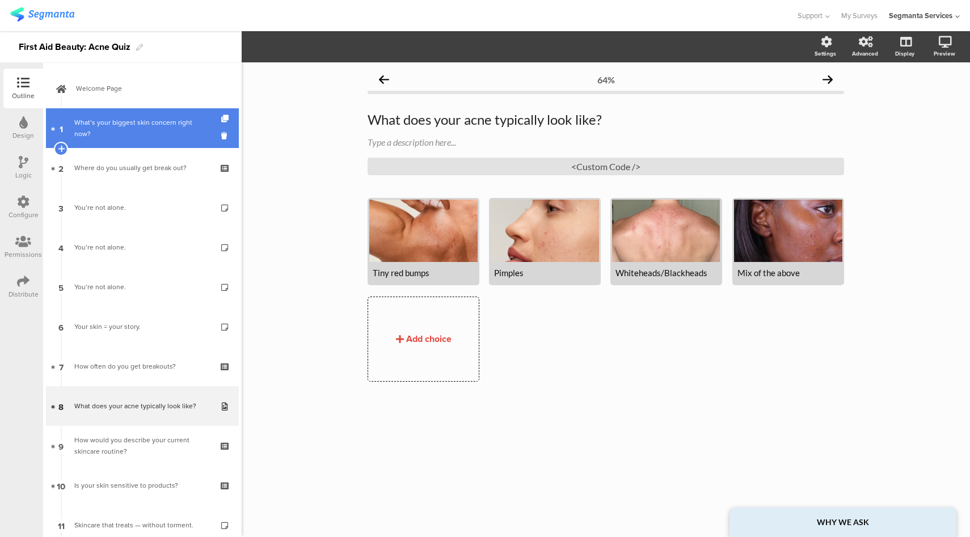
click at [162, 119] on div "What’s your biggest skin concern right now?" at bounding box center [142, 128] width 136 height 23
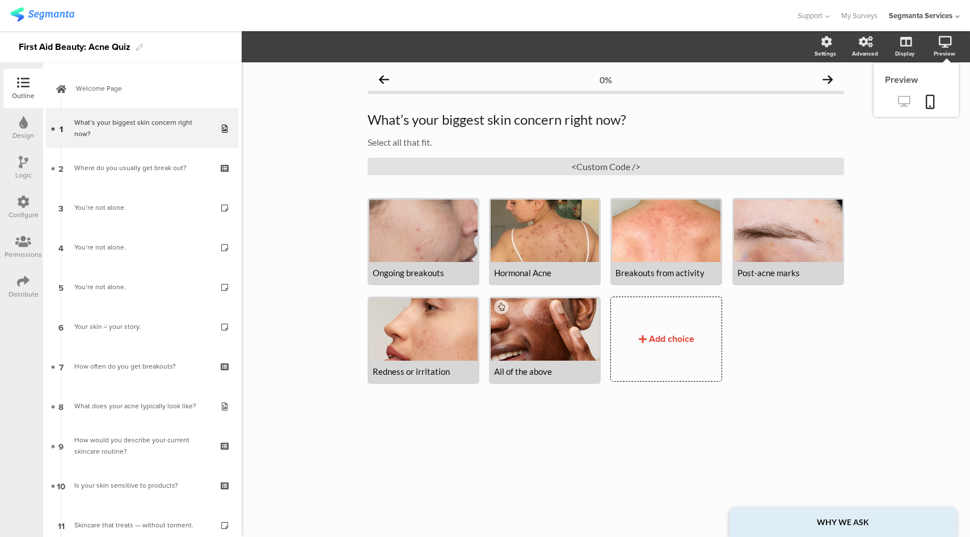
click at [902, 98] on icon at bounding box center [904, 101] width 12 height 11
click at [596, 169] on div "<Custom Code />" at bounding box center [606, 167] width 477 height 18
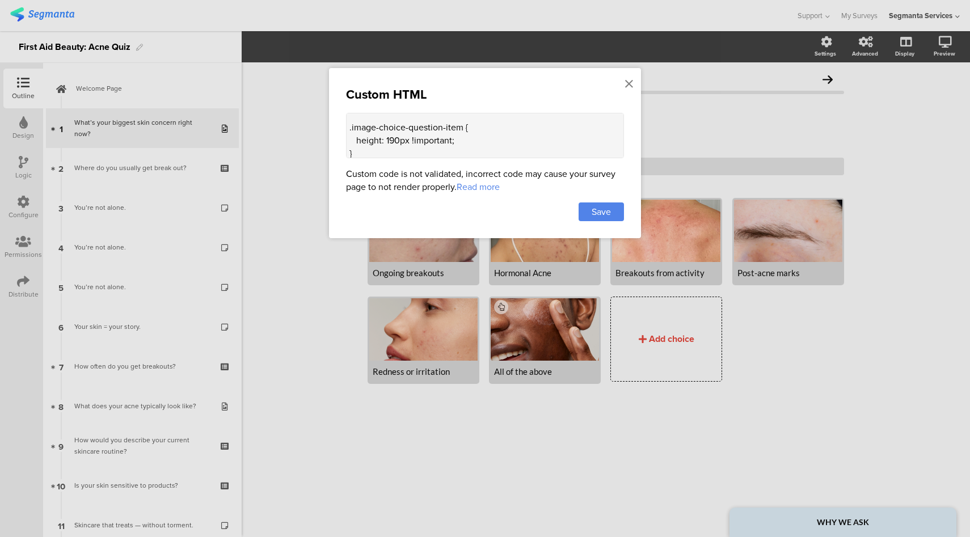
scroll to position [33, 0]
click at [628, 87] on icon at bounding box center [629, 84] width 8 height 12
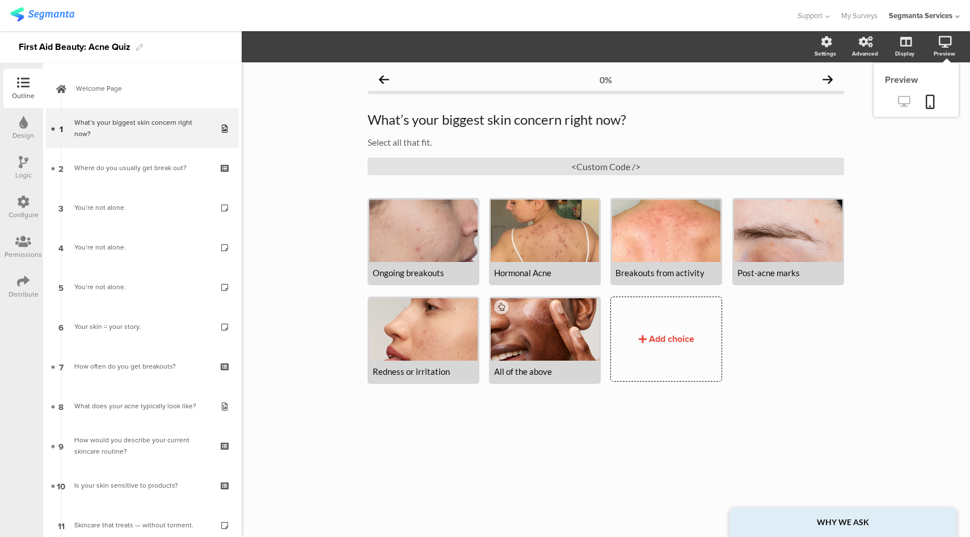
click at [911, 99] on link at bounding box center [904, 102] width 28 height 19
click at [449, 274] on div "Ongoing breakouts" at bounding box center [424, 273] width 102 height 10
click at [909, 99] on icon at bounding box center [904, 101] width 12 height 11
click at [654, 276] on div "Breakouts from activity" at bounding box center [667, 273] width 102 height 10
click at [906, 100] on icon at bounding box center [904, 101] width 12 height 11
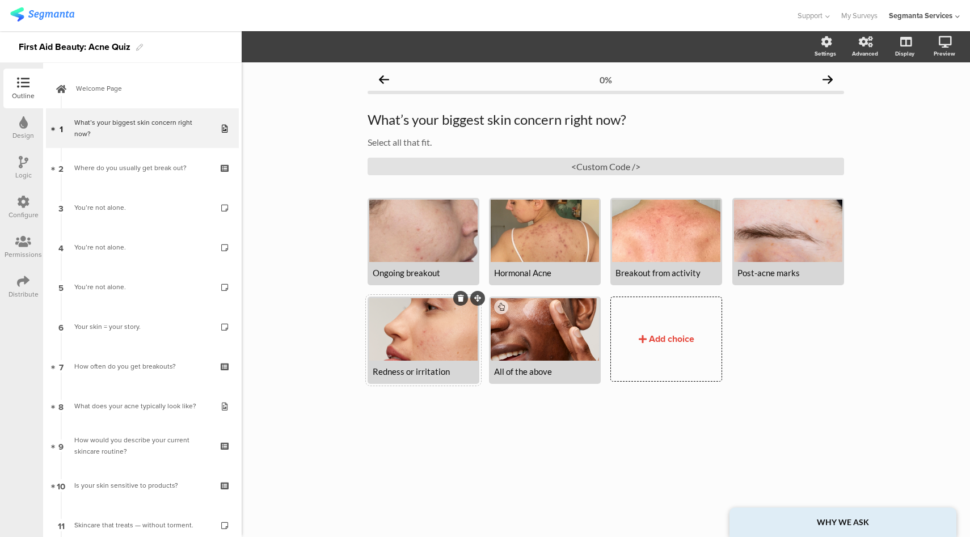
click at [429, 374] on div "Redness or irritation" at bounding box center [424, 372] width 102 height 10
click at [428, 374] on div "Redness or irritation" at bounding box center [424, 372] width 102 height 10
copy div "Redness or irritation"
click at [414, 372] on div "Redness or irritation" at bounding box center [424, 372] width 102 height 10
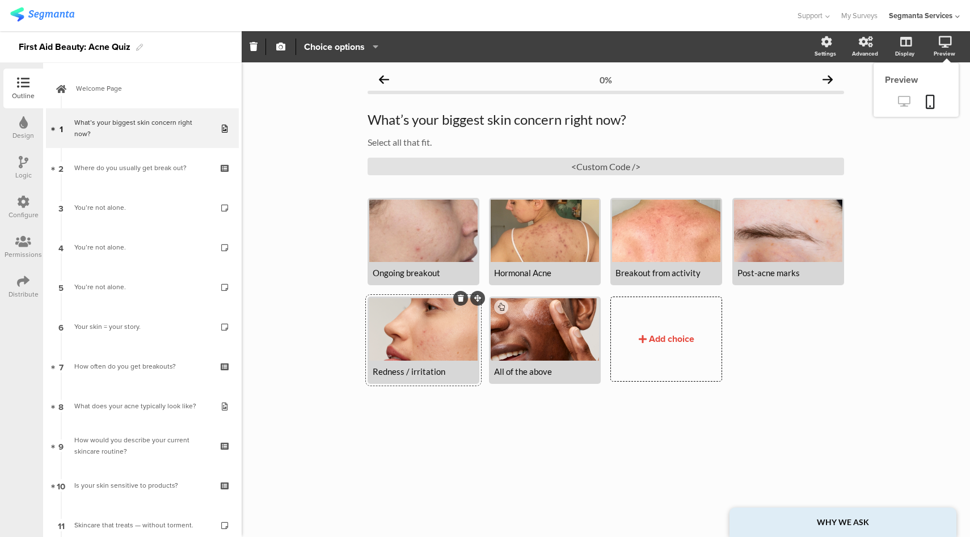
click at [900, 106] on icon at bounding box center [904, 101] width 12 height 11
click at [406, 371] on div "Redness / irritation" at bounding box center [424, 372] width 102 height 10
drag, startPoint x: 705, startPoint y: 276, endPoint x: 603, endPoint y: 272, distance: 102.2
click at [603, 272] on div "Ongoing breakout Hormonal Acne" at bounding box center [611, 296] width 486 height 197
copy div "Breakout from activity"
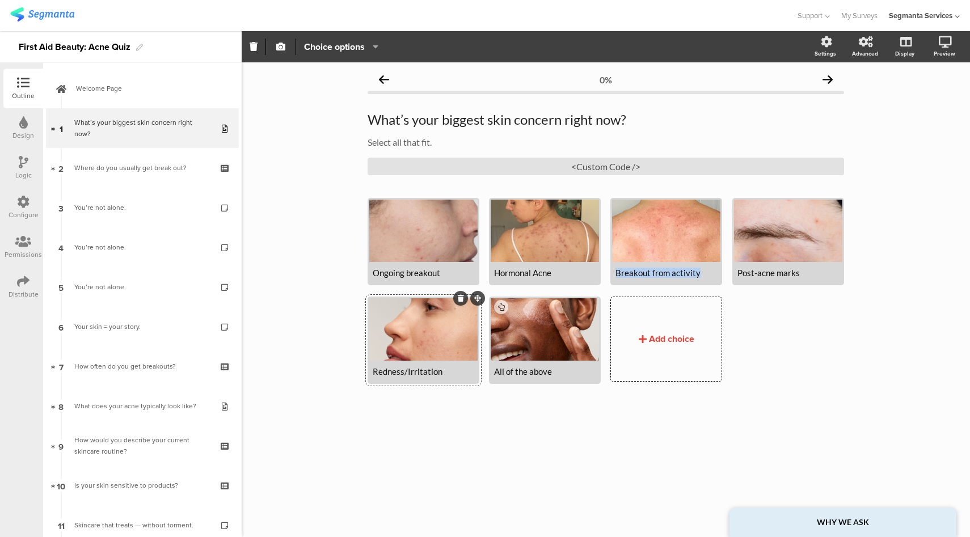
drag, startPoint x: 702, startPoint y: 274, endPoint x: 601, endPoint y: 277, distance: 101.1
click at [601, 277] on div "Ongoing breakout Hormonal Acne" at bounding box center [611, 296] width 486 height 197
click at [538, 273] on div "Hormonal Acne" at bounding box center [545, 273] width 102 height 10
click at [906, 100] on icon at bounding box center [904, 101] width 12 height 11
click at [637, 273] on div "Post-activity breakout" at bounding box center [667, 273] width 102 height 10
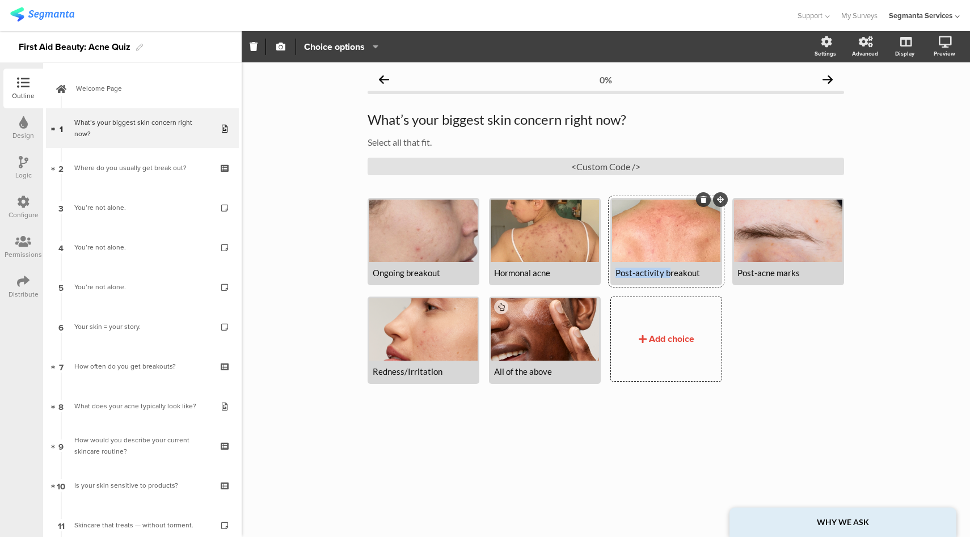
drag, startPoint x: 670, startPoint y: 275, endPoint x: 611, endPoint y: 277, distance: 59.6
click at [611, 277] on div "Post-activity breakout" at bounding box center [667, 241] width 112 height 87
click at [660, 275] on div "Breakout" at bounding box center [667, 273] width 102 height 10
click at [616, 169] on div "<Custom Code />" at bounding box center [606, 167] width 477 height 18
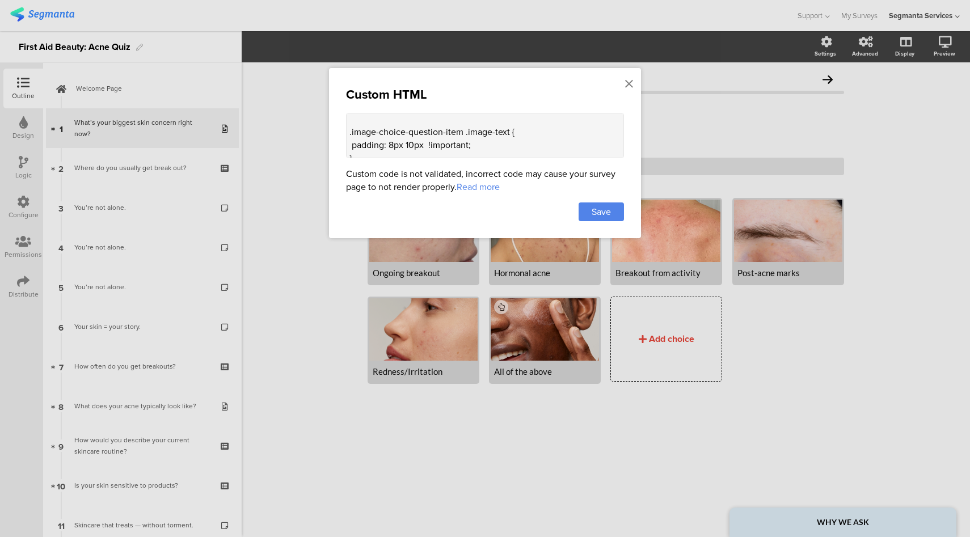
scroll to position [69, 0]
click at [413, 143] on textarea "<style> .image-choice-question-item { height: 190px !important; } .image-choice…" at bounding box center [485, 135] width 278 height 45
type textarea "<style> .image-choice-question-item { height: 190px !important; } .image-choice…"
click at [590, 213] on div "Save" at bounding box center [601, 212] width 45 height 19
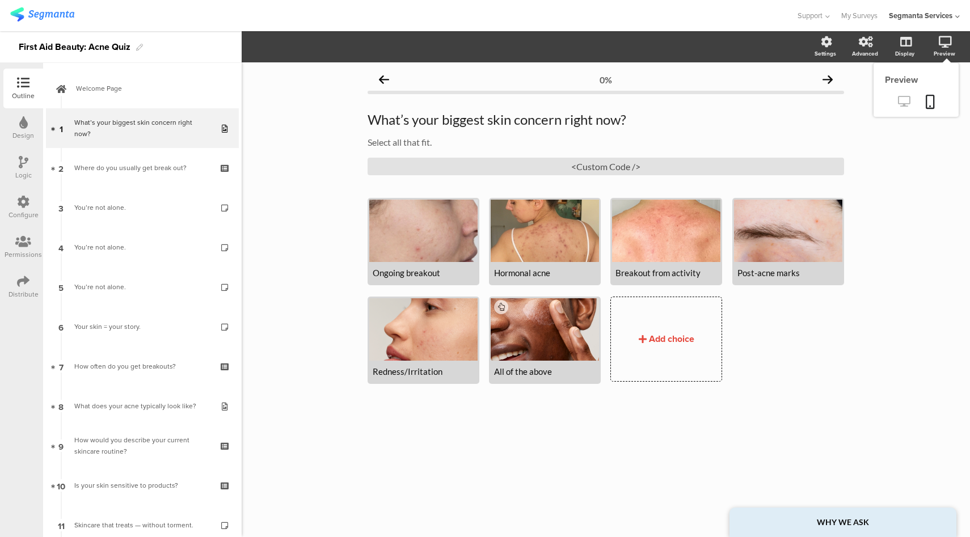
click at [906, 99] on icon at bounding box center [904, 101] width 12 height 11
click at [656, 276] on div "Breakout from activity" at bounding box center [667, 273] width 102 height 10
click at [604, 170] on div "<Custom Code />" at bounding box center [606, 167] width 477 height 18
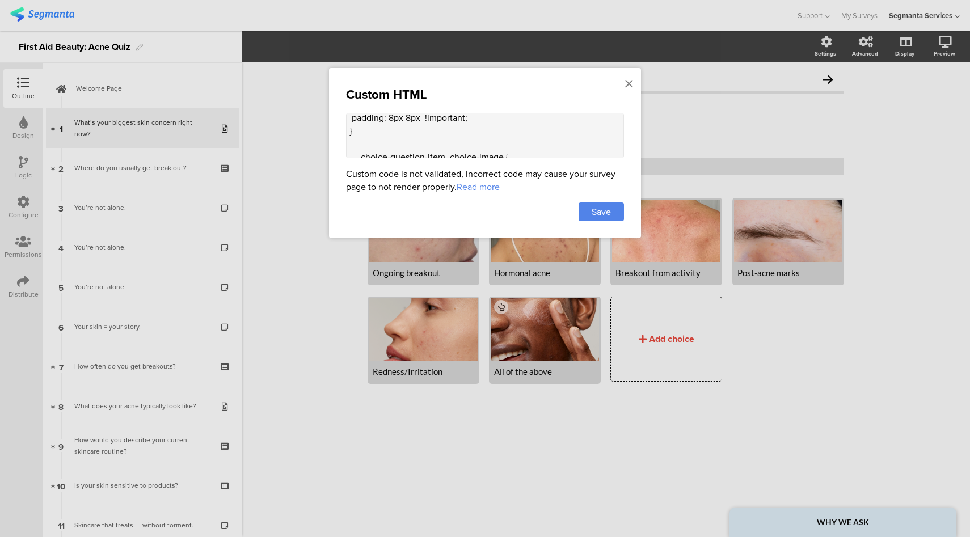
scroll to position [96, 0]
click at [414, 115] on textarea "<style> .image-choice-question-item { height: 190px !important; } .image-choice…" at bounding box center [485, 135] width 278 height 45
type textarea "<style> .image-choice-question-item { height: 190px !important; } .image-choice…"
drag, startPoint x: 591, startPoint y: 207, endPoint x: 570, endPoint y: 187, distance: 28.9
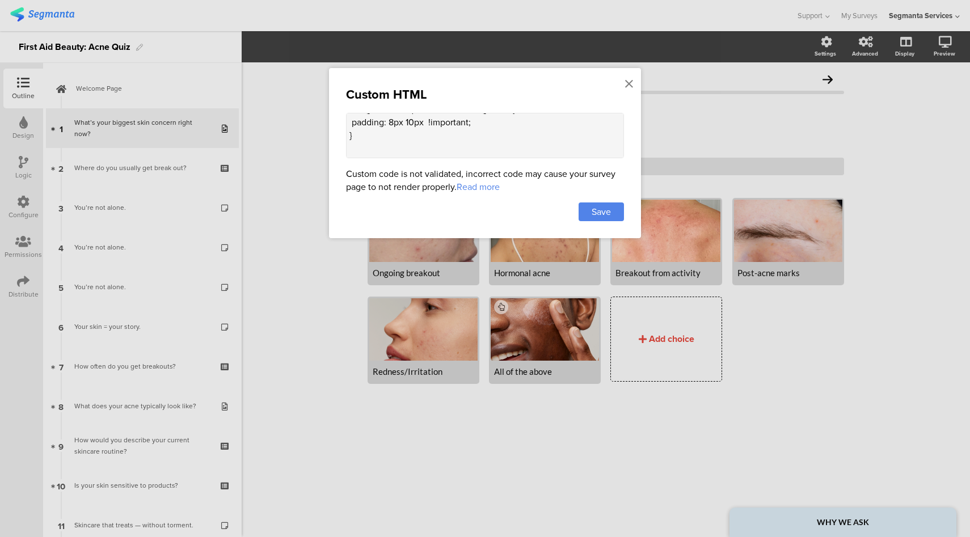
click at [591, 207] on div "Save" at bounding box center [601, 212] width 45 height 19
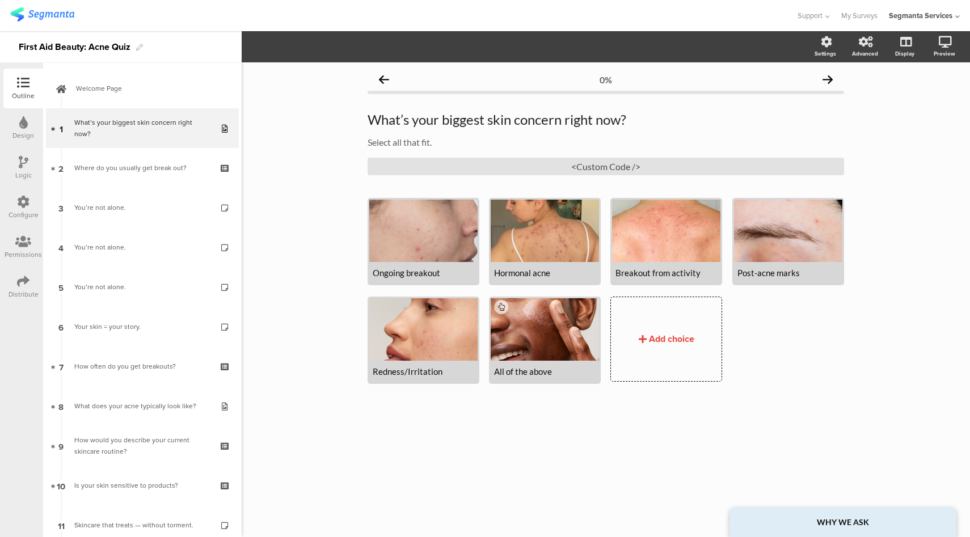
click at [34, 198] on div "Configure" at bounding box center [23, 208] width 40 height 40
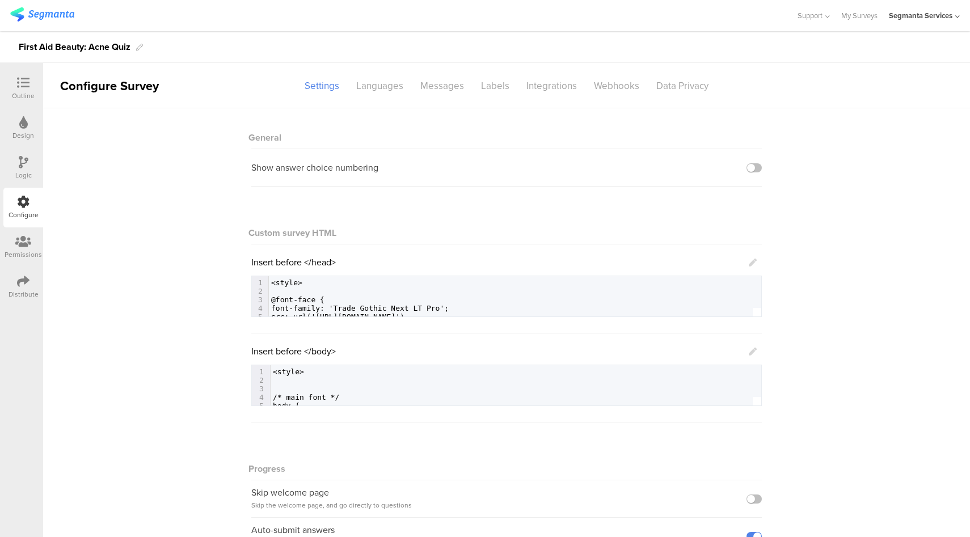
click at [749, 353] on icon at bounding box center [753, 352] width 8 height 8
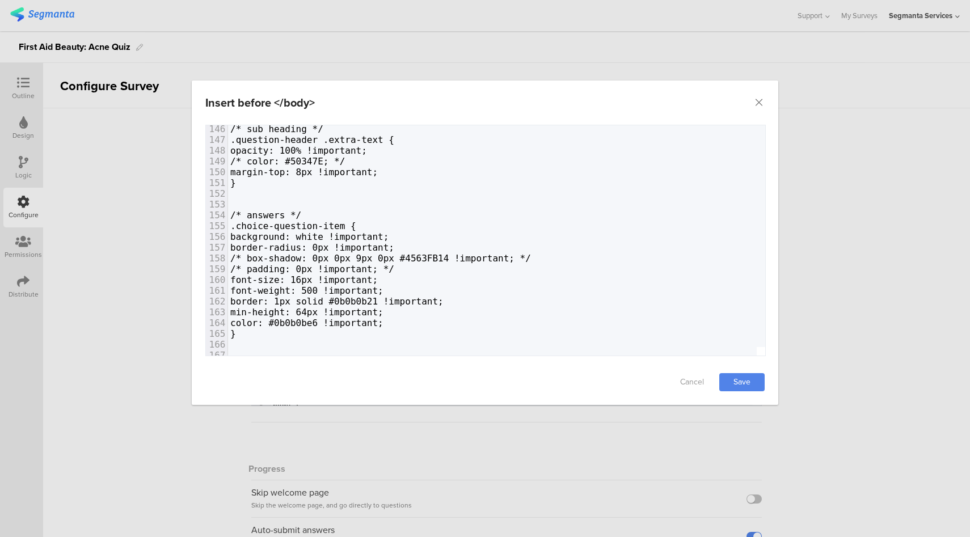
click at [346, 281] on span "font-size: 16px !important;" at bounding box center [304, 280] width 148 height 11
type textarea "5"
click at [747, 385] on link "Save" at bounding box center [741, 382] width 45 height 18
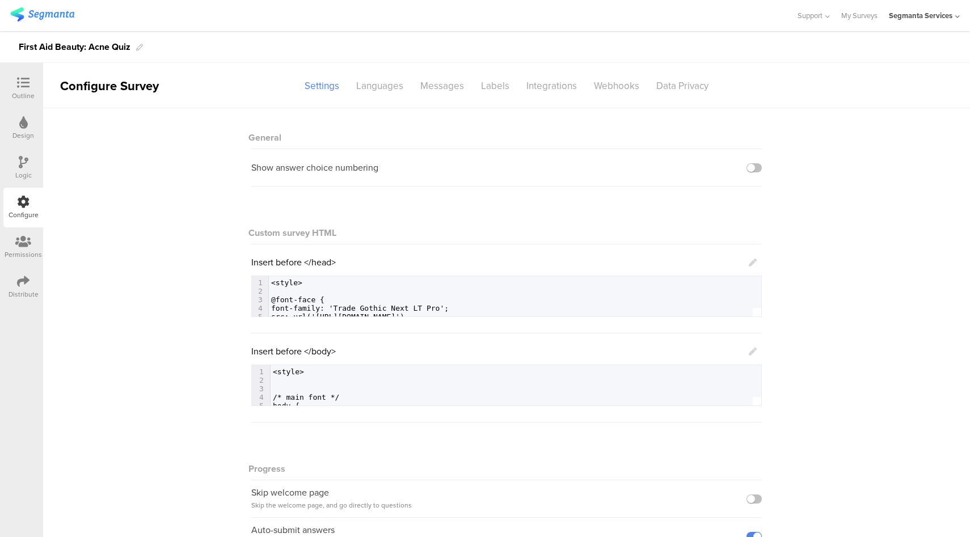
click at [27, 81] on icon at bounding box center [23, 83] width 12 height 12
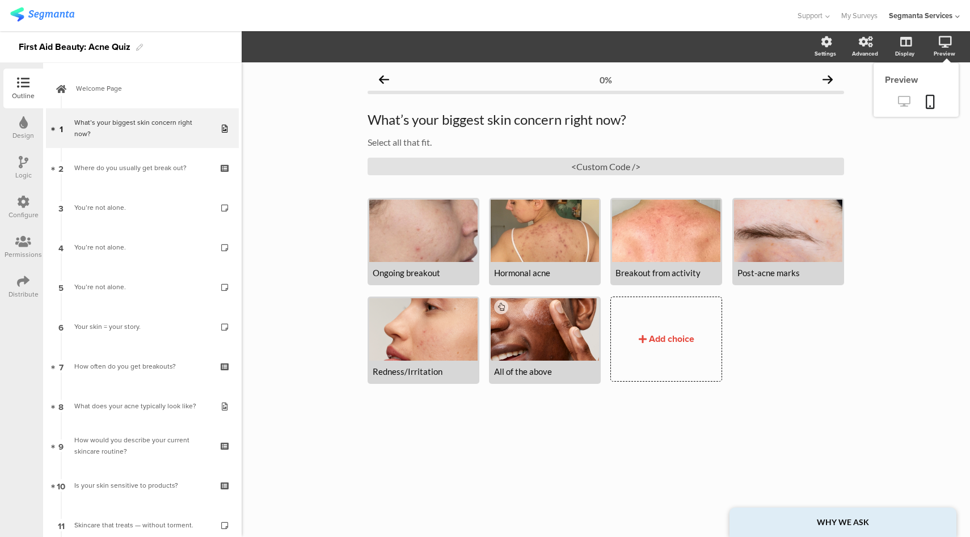
click at [898, 106] on icon at bounding box center [904, 101] width 12 height 11
click at [13, 214] on div "Configure" at bounding box center [24, 215] width 30 height 10
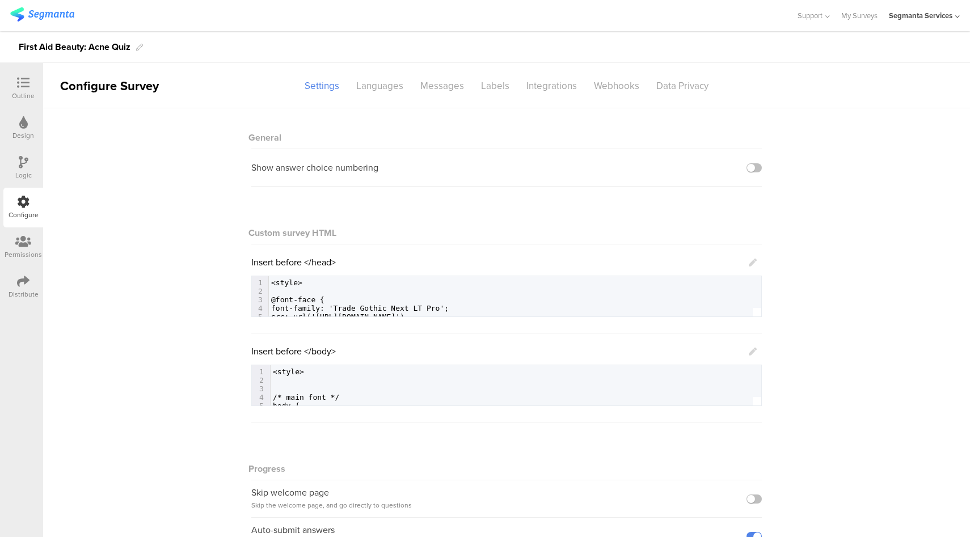
click at [749, 352] on icon at bounding box center [753, 352] width 8 height 8
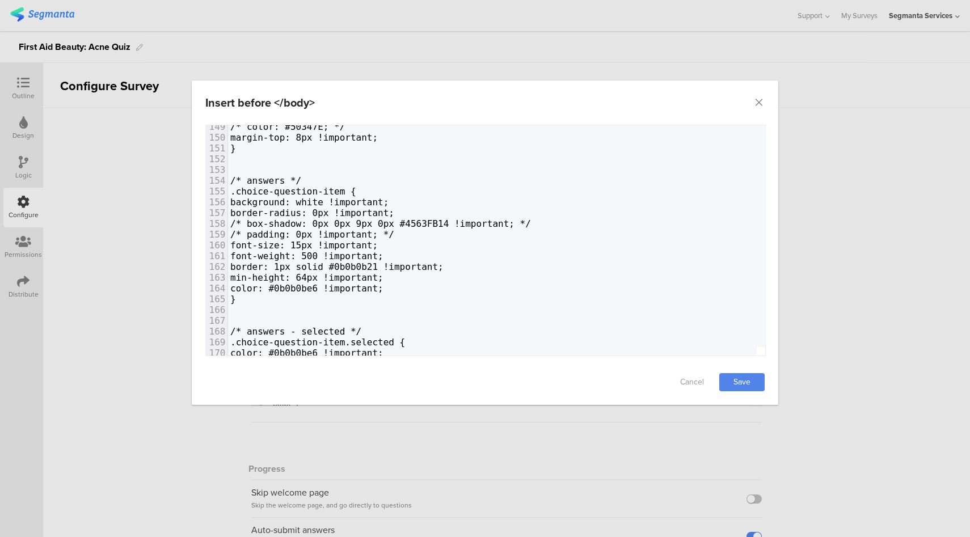
drag, startPoint x: 344, startPoint y: 247, endPoint x: 351, endPoint y: 254, distance: 9.2
click at [344, 247] on span "font-size: 15px !important;" at bounding box center [304, 245] width 148 height 11
type textarea "4"
click at [755, 382] on link "Save" at bounding box center [741, 382] width 45 height 18
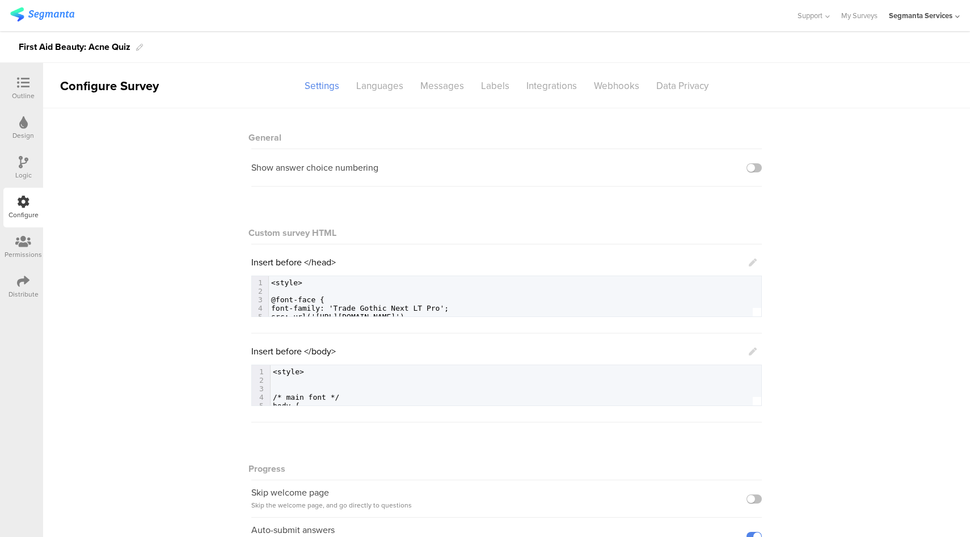
click at [749, 350] on icon at bounding box center [753, 352] width 8 height 8
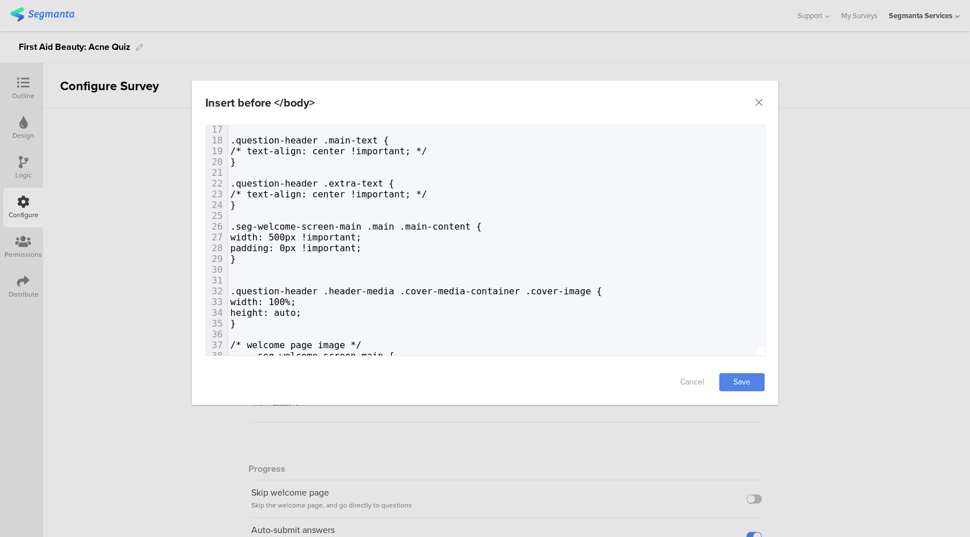
scroll to position [492, 0]
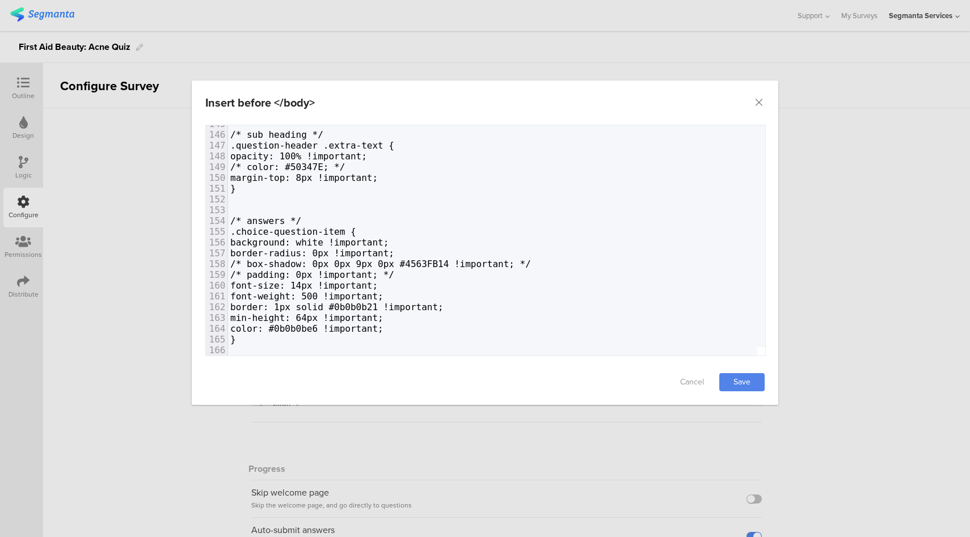
click at [346, 286] on span "font-size: 14px !important;" at bounding box center [304, 285] width 148 height 11
type textarea "2"
click at [743, 382] on link "Save" at bounding box center [741, 382] width 45 height 18
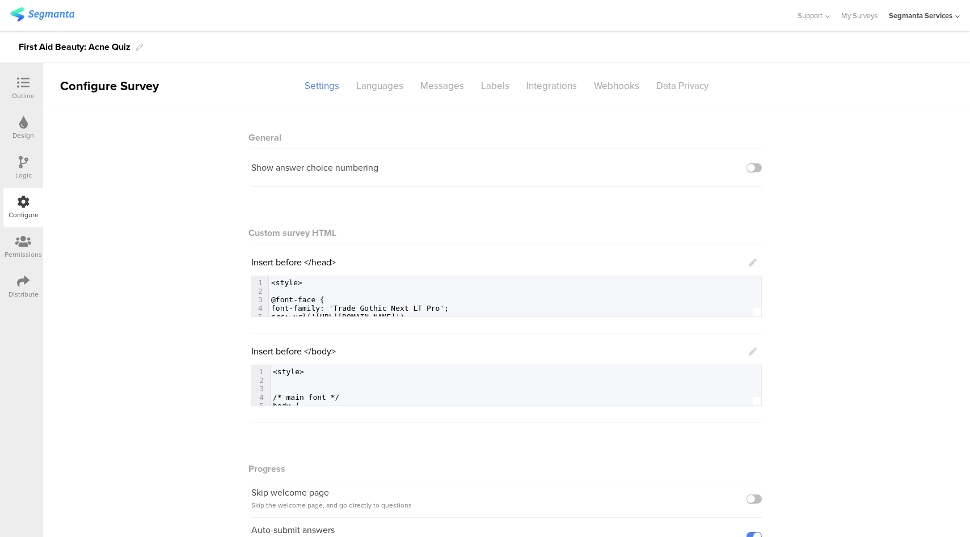
click at [749, 352] on icon at bounding box center [753, 352] width 8 height 8
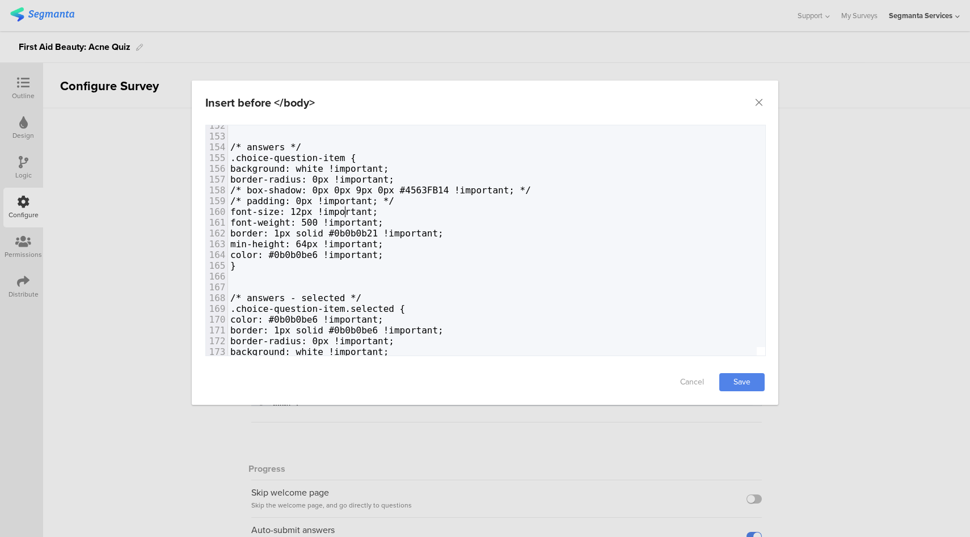
click at [343, 213] on span "font-size: 12px !important;" at bounding box center [304, 212] width 148 height 11
type textarea "6"
click at [760, 385] on link "Save" at bounding box center [741, 382] width 45 height 18
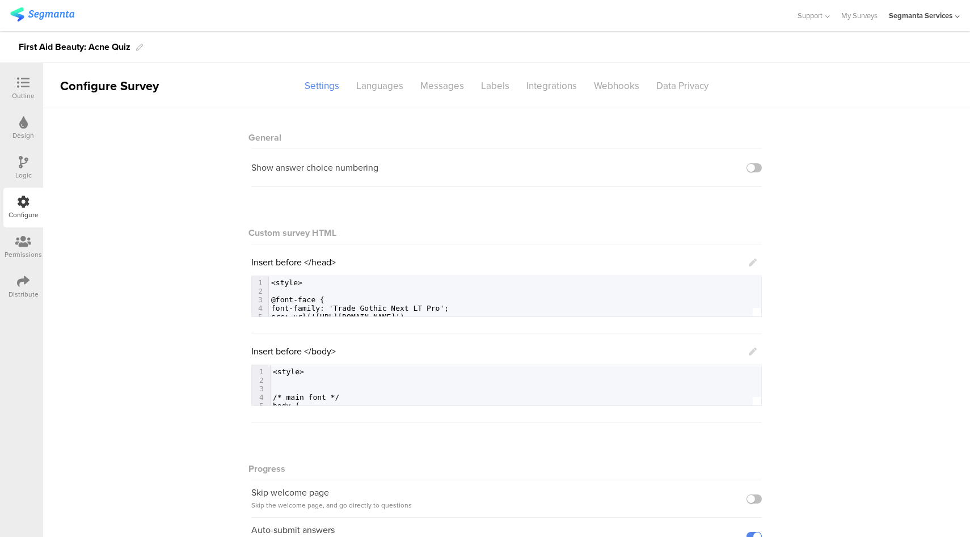
click at [17, 89] on div at bounding box center [23, 84] width 23 height 14
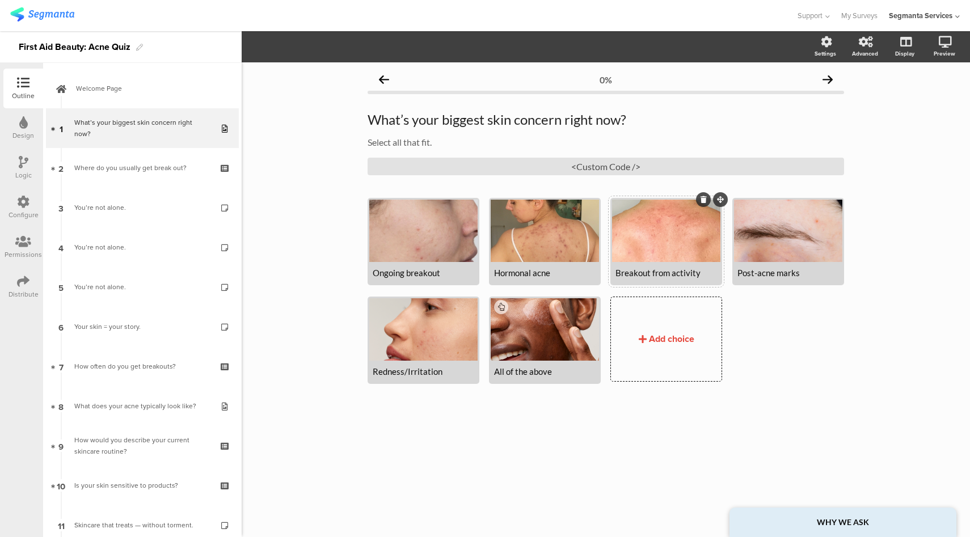
click at [655, 271] on div "Breakout from activity" at bounding box center [667, 273] width 102 height 10
paste div
click at [910, 108] on link at bounding box center [904, 102] width 28 height 19
click at [537, 333] on div at bounding box center [545, 329] width 108 height 62
click at [283, 46] on icon "button" at bounding box center [280, 46] width 9 height 9
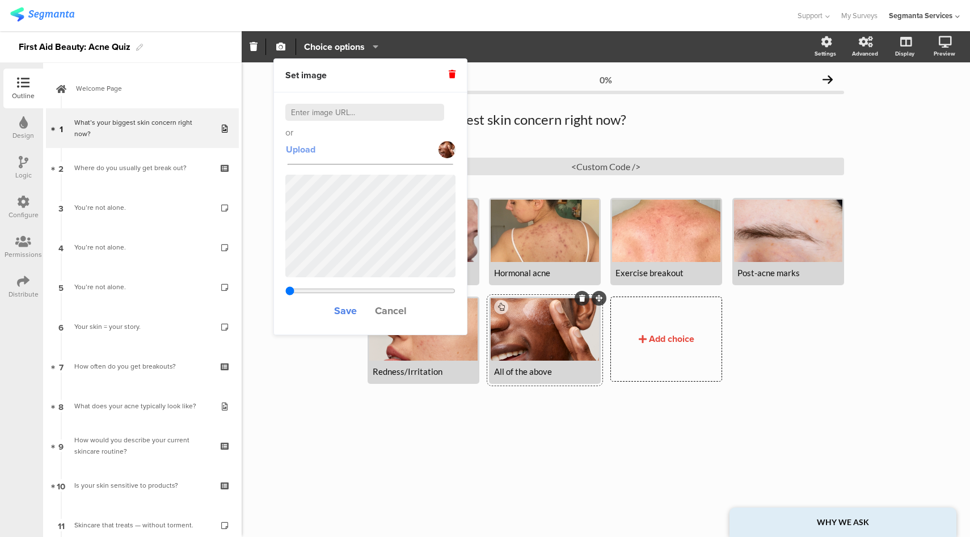
click at [306, 149] on span "Upload" at bounding box center [301, 149] width 30 height 13
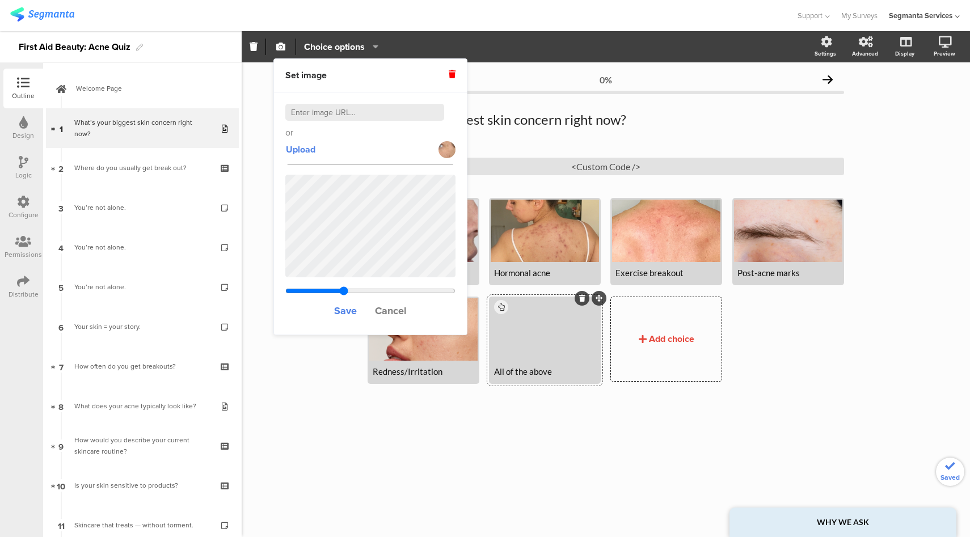
type input "0.6"
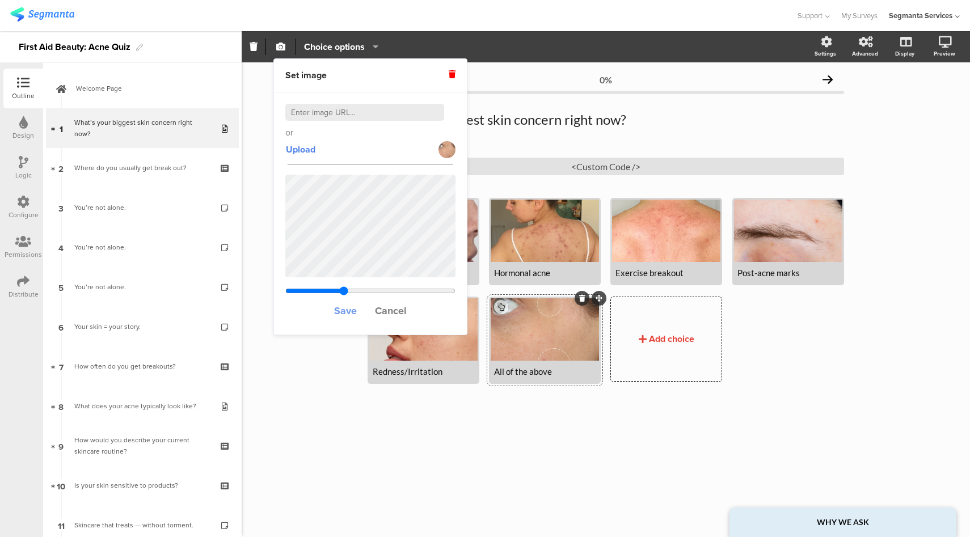
click at [342, 308] on span "Save" at bounding box center [345, 311] width 23 height 15
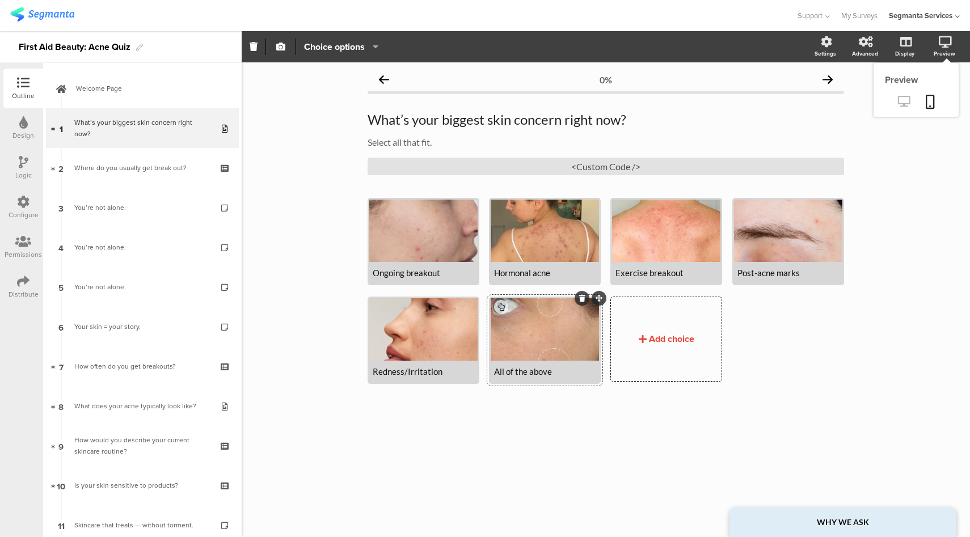
click at [906, 106] on icon at bounding box center [904, 101] width 12 height 11
click at [21, 287] on icon at bounding box center [23, 281] width 12 height 12
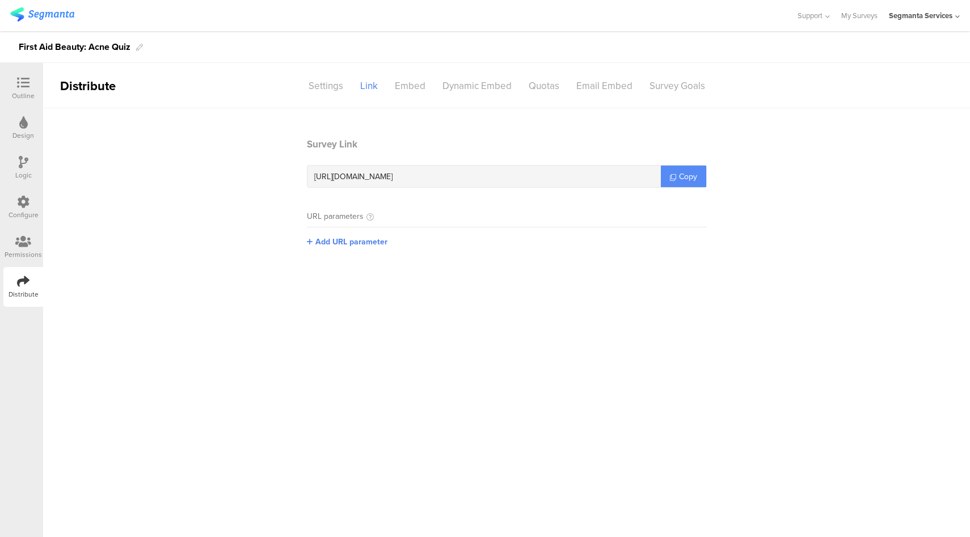
click at [683, 172] on span "Copy" at bounding box center [688, 177] width 18 height 12
click at [26, 74] on div "Outline" at bounding box center [23, 89] width 40 height 40
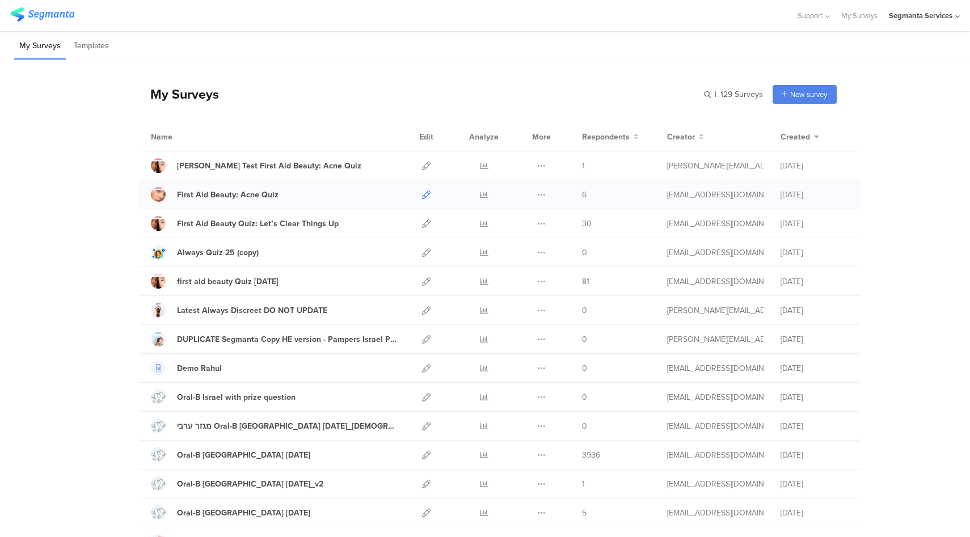
click at [422, 193] on icon at bounding box center [426, 195] width 9 height 9
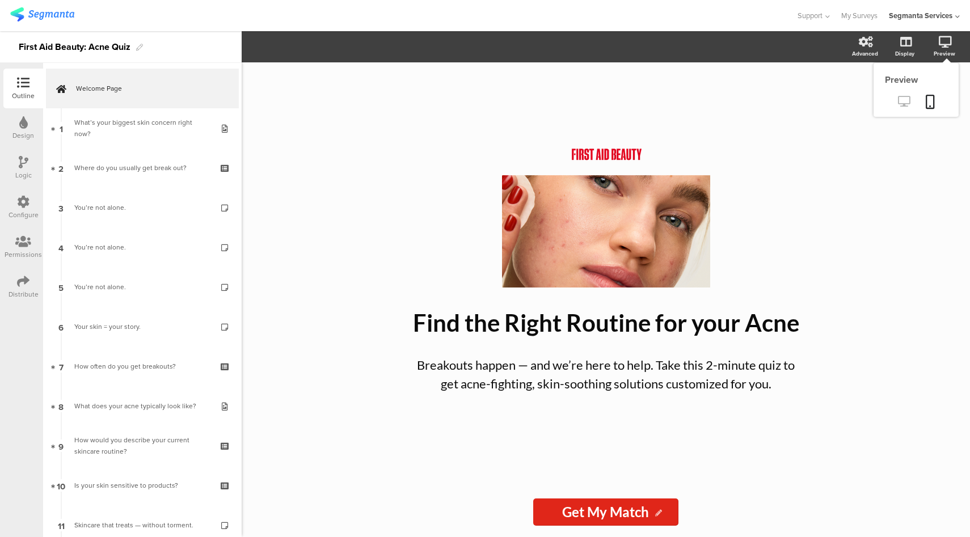
click at [904, 105] on icon at bounding box center [904, 101] width 12 height 11
